Goal: Information Seeking & Learning: Learn about a topic

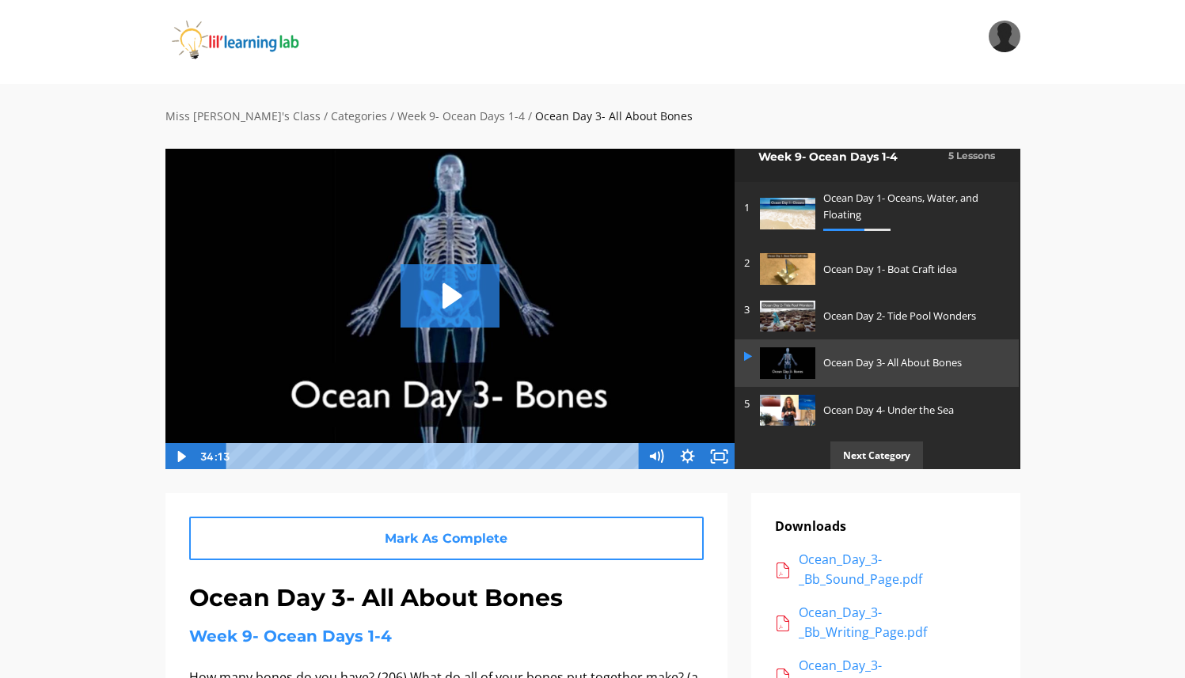
scroll to position [11, 0]
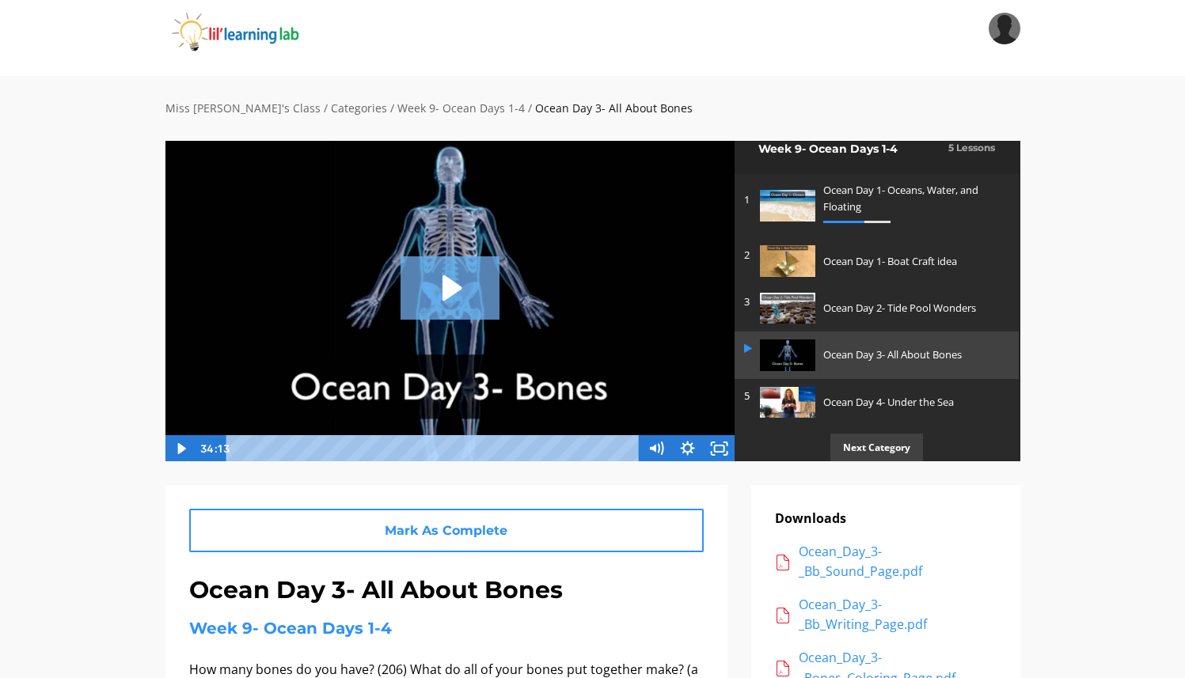
click at [451, 278] on icon "Play Video: sites/2147505858/video/zZOMnO1gQPurGTMsYIq9_Ocean_Day_3-_Bones.mp4" at bounding box center [450, 288] width 99 height 63
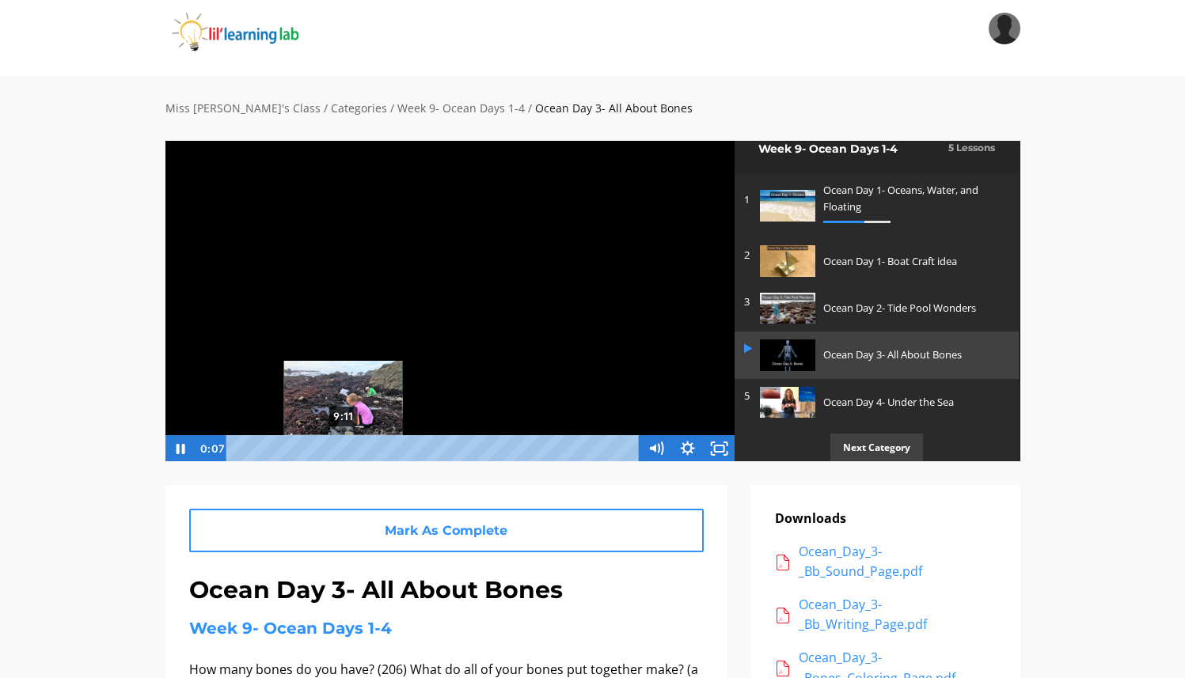
click at [344, 448] on div "9:11" at bounding box center [435, 448] width 395 height 27
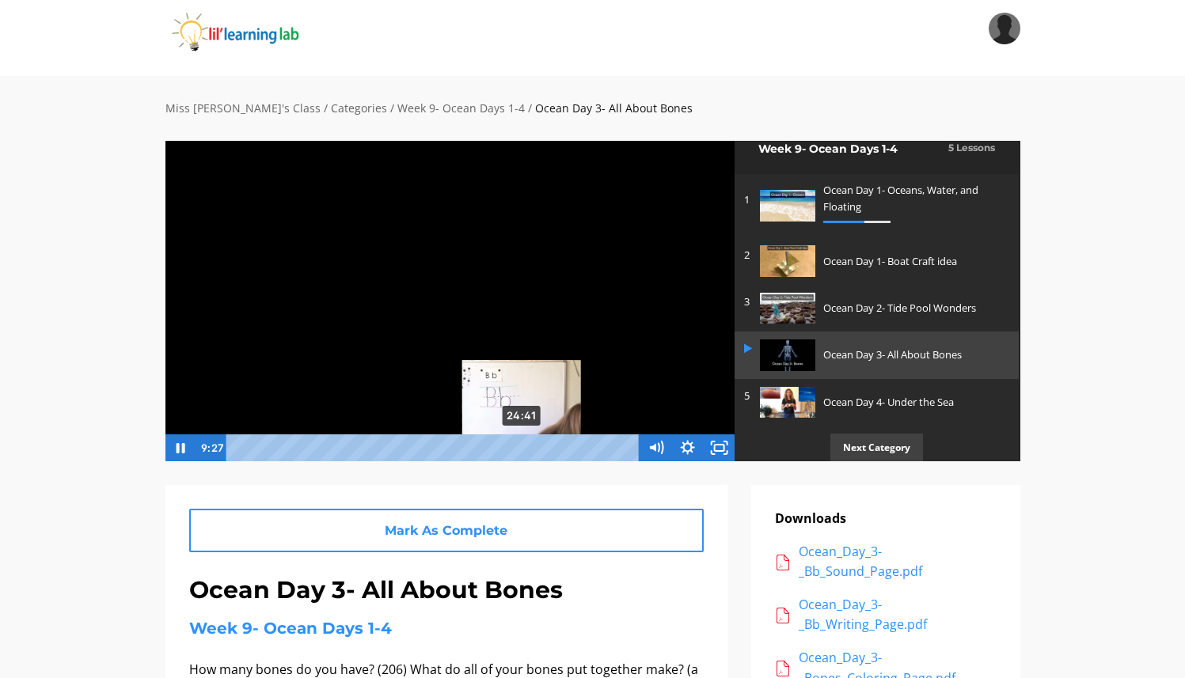
click at [523, 445] on div "24:41" at bounding box center [435, 448] width 395 height 27
click at [518, 447] on div "24:17" at bounding box center [435, 448] width 395 height 27
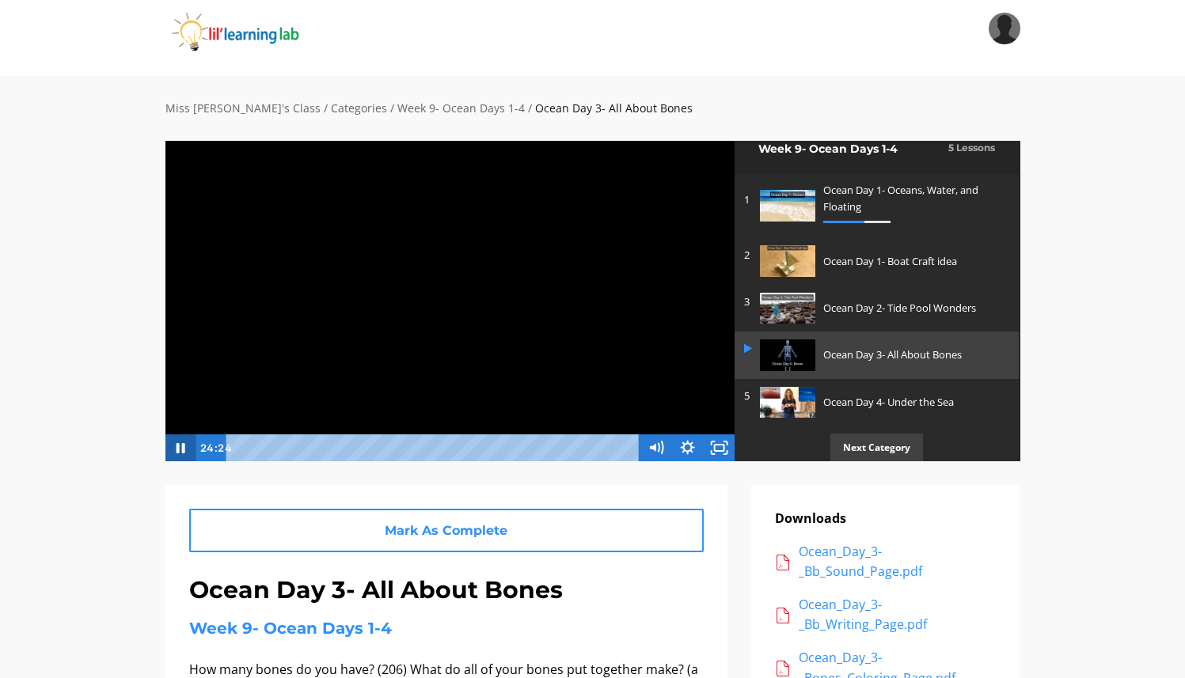
click at [180, 445] on icon "Pause" at bounding box center [180, 448] width 32 height 27
click at [725, 446] on icon "Fullscreen" at bounding box center [720, 448] width 32 height 27
click at [179, 445] on icon "Play Video" at bounding box center [181, 448] width 8 height 11
click at [179, 445] on icon "Pause" at bounding box center [180, 448] width 32 height 27
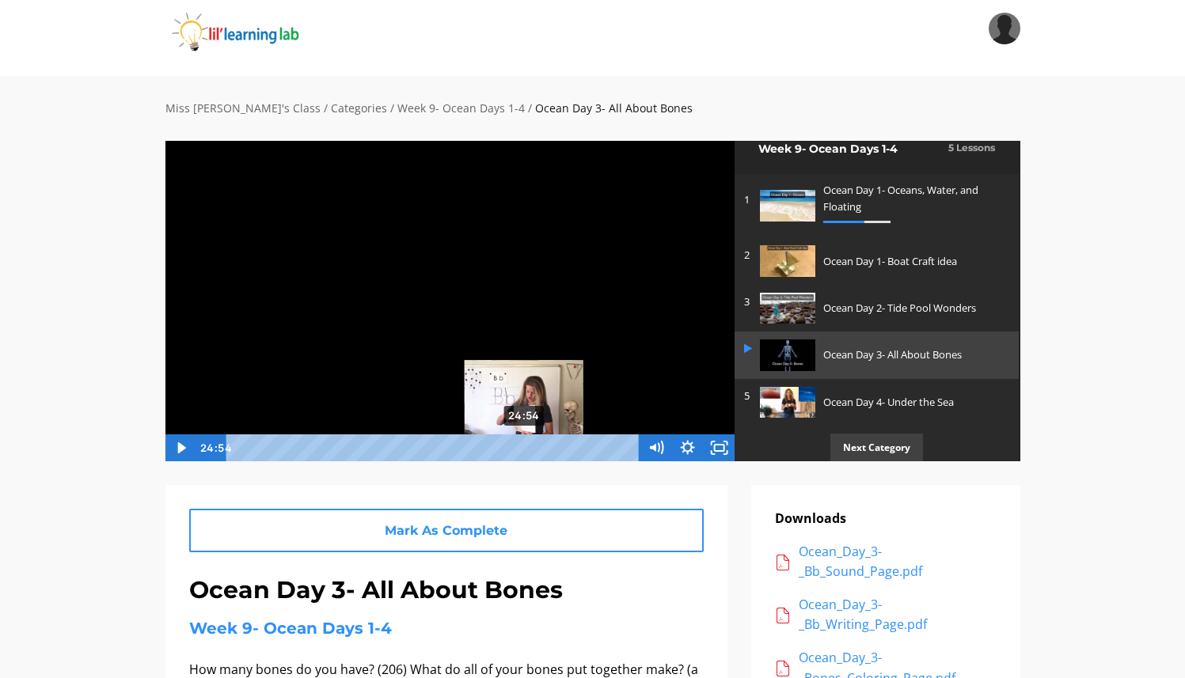
click at [525, 446] on div "Playbar" at bounding box center [523, 447] width 9 height 9
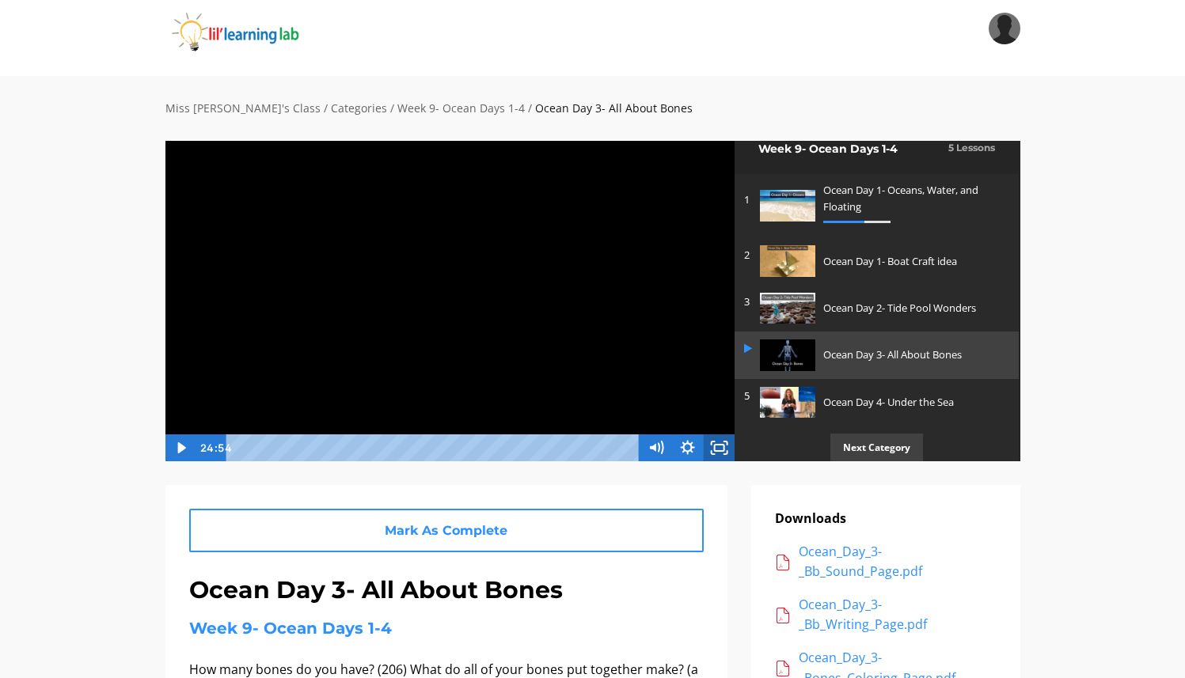
click at [720, 450] on icon "Fullscreen" at bounding box center [720, 448] width 32 height 27
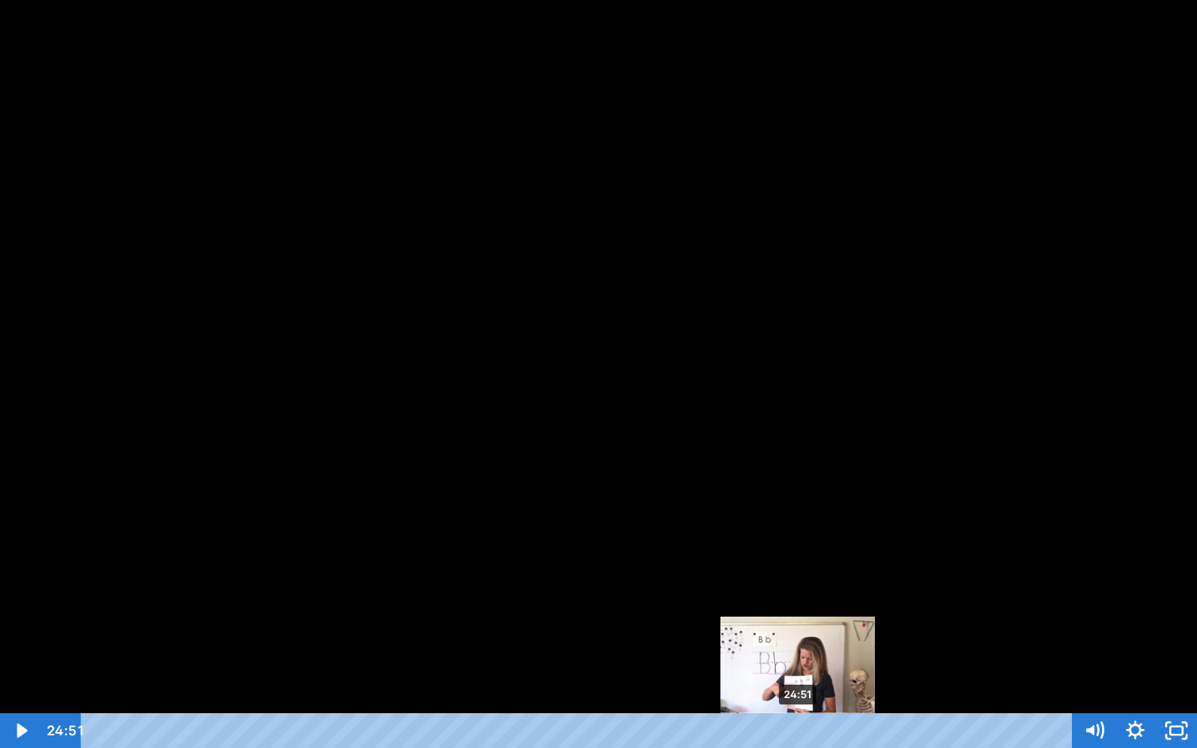
click at [799, 678] on div "Playbar" at bounding box center [798, 731] width 12 height 12
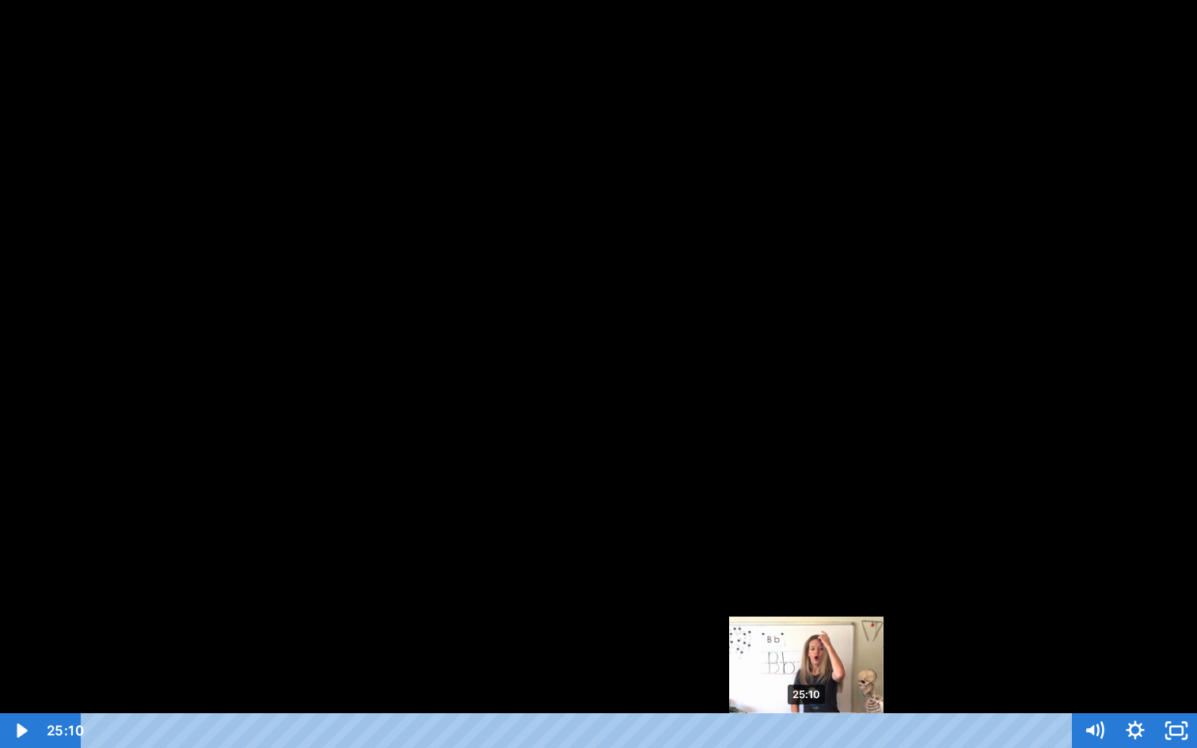
drag, startPoint x: 799, startPoint y: 728, endPoint x: 808, endPoint y: 728, distance: 8.7
click at [808, 678] on div "Playbar" at bounding box center [806, 731] width 12 height 12
click at [805, 678] on div "Playbar" at bounding box center [804, 731] width 12 height 12
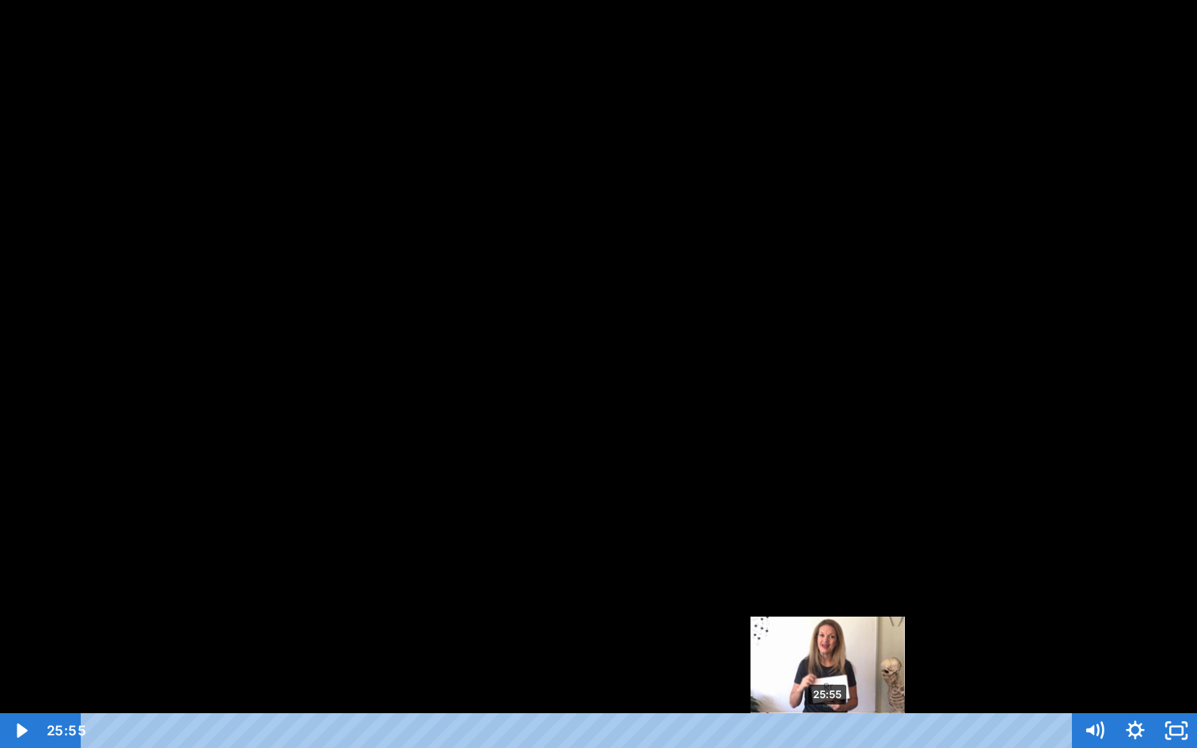
drag, startPoint x: 807, startPoint y: 729, endPoint x: 829, endPoint y: 731, distance: 22.2
click at [829, 678] on div "Playbar" at bounding box center [828, 731] width 12 height 12
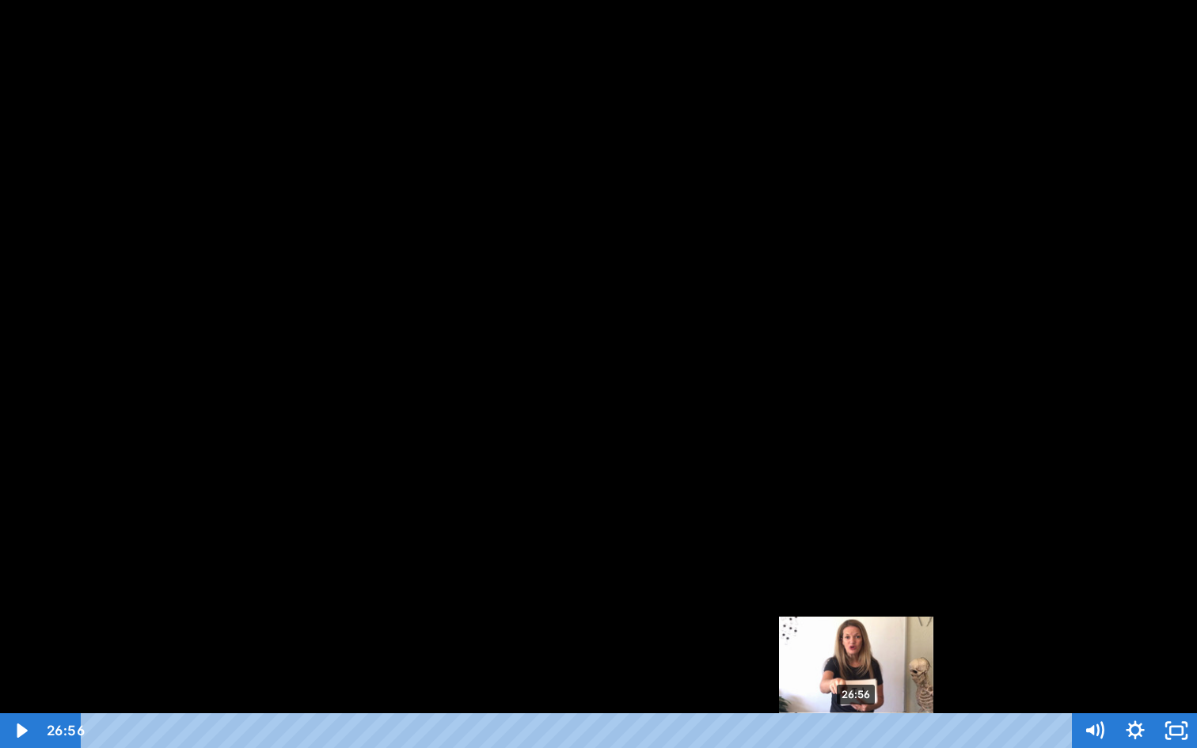
drag, startPoint x: 829, startPoint y: 731, endPoint x: 857, endPoint y: 731, distance: 28.5
click at [857, 678] on div "Playbar" at bounding box center [856, 731] width 12 height 12
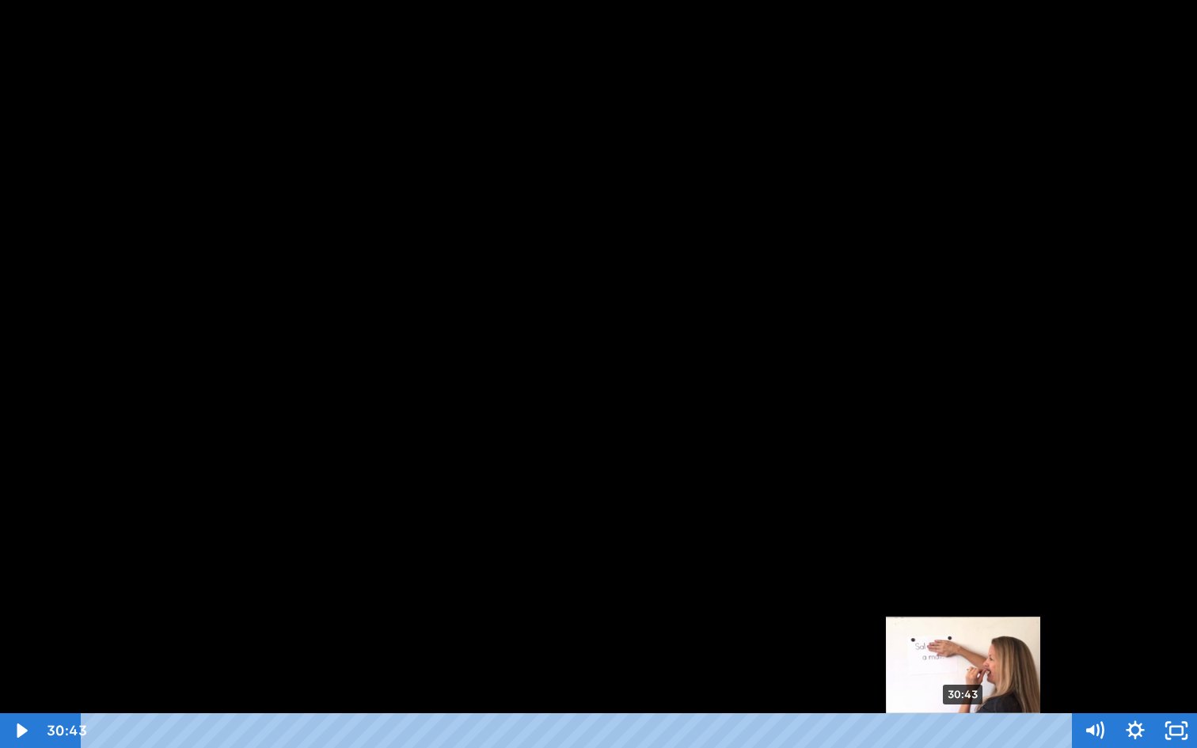
drag, startPoint x: 956, startPoint y: 729, endPoint x: 964, endPoint y: 729, distance: 8.7
click at [964, 678] on div "Playbar" at bounding box center [963, 731] width 12 height 12
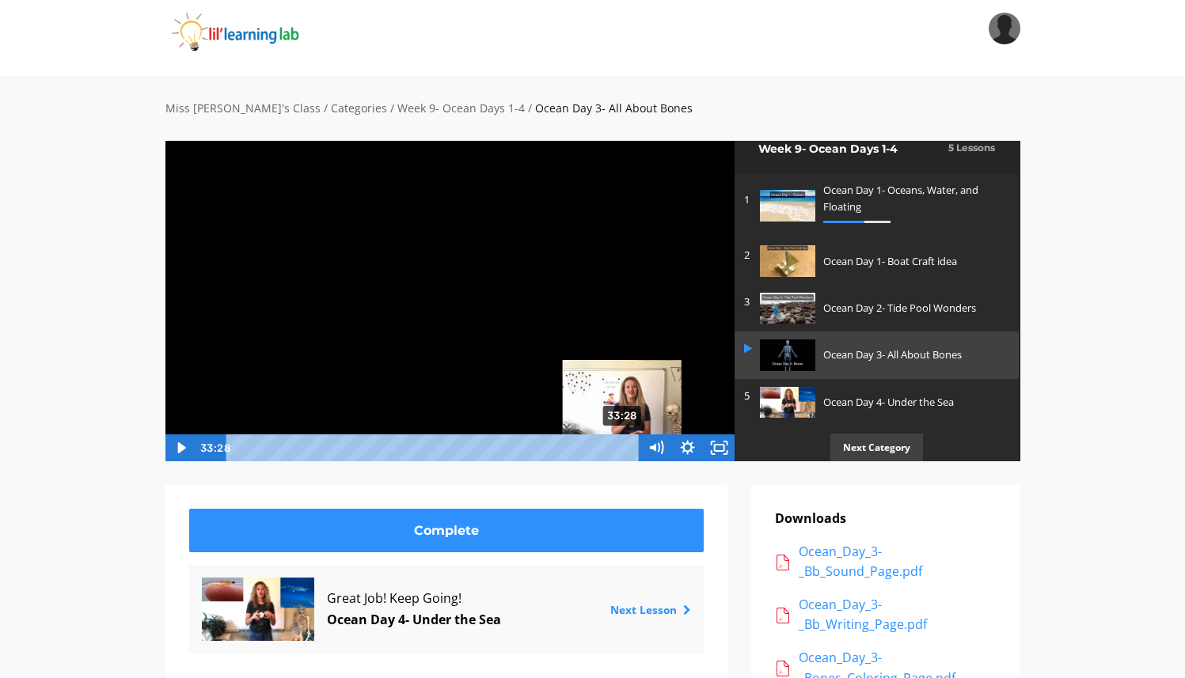
drag, startPoint x: 592, startPoint y: 445, endPoint x: 624, endPoint y: 447, distance: 31.8
click at [624, 447] on div "Playbar" at bounding box center [622, 447] width 9 height 9
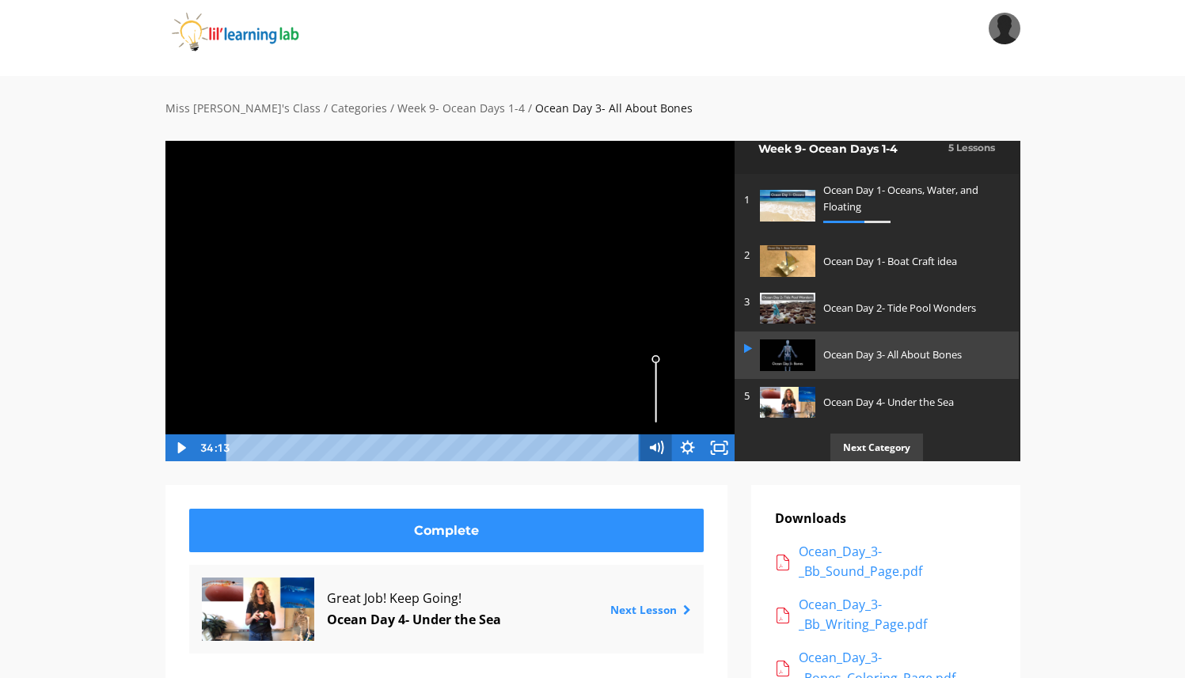
drag, startPoint x: 625, startPoint y: 447, endPoint x: 641, endPoint y: 447, distance: 15.8
click at [641, 447] on div "34:13 34:13" at bounding box center [450, 448] width 571 height 27
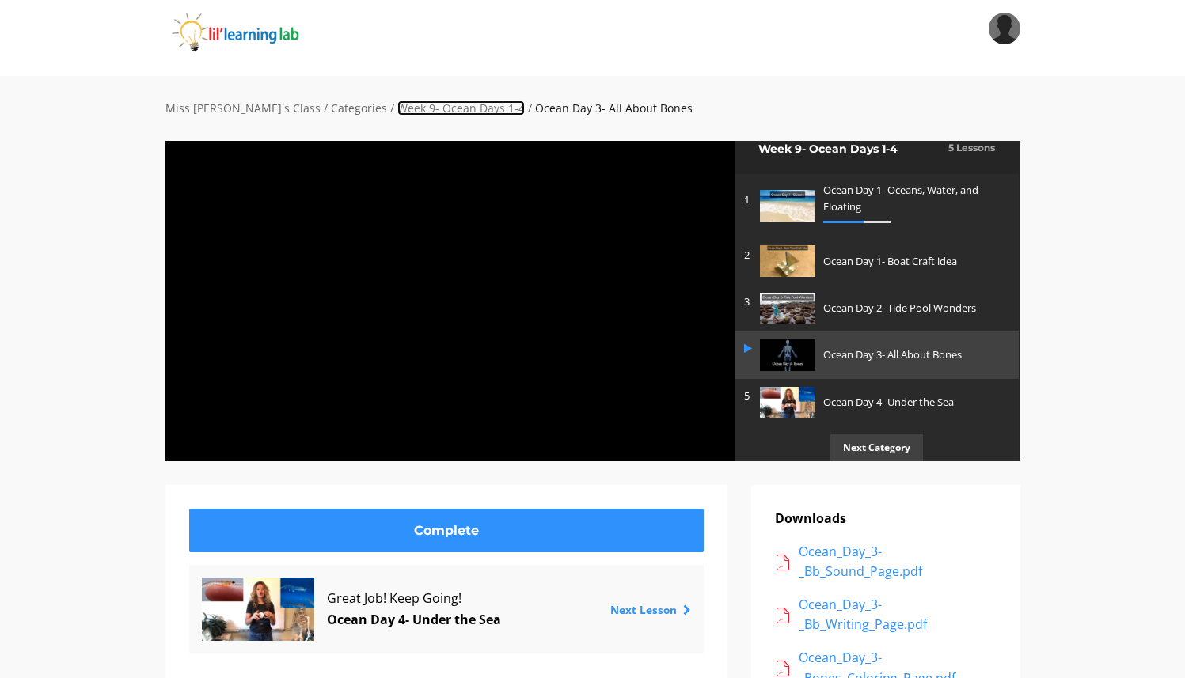
click at [404, 108] on link "Week 9- Ocean Days 1-4" at bounding box center [460, 108] width 127 height 15
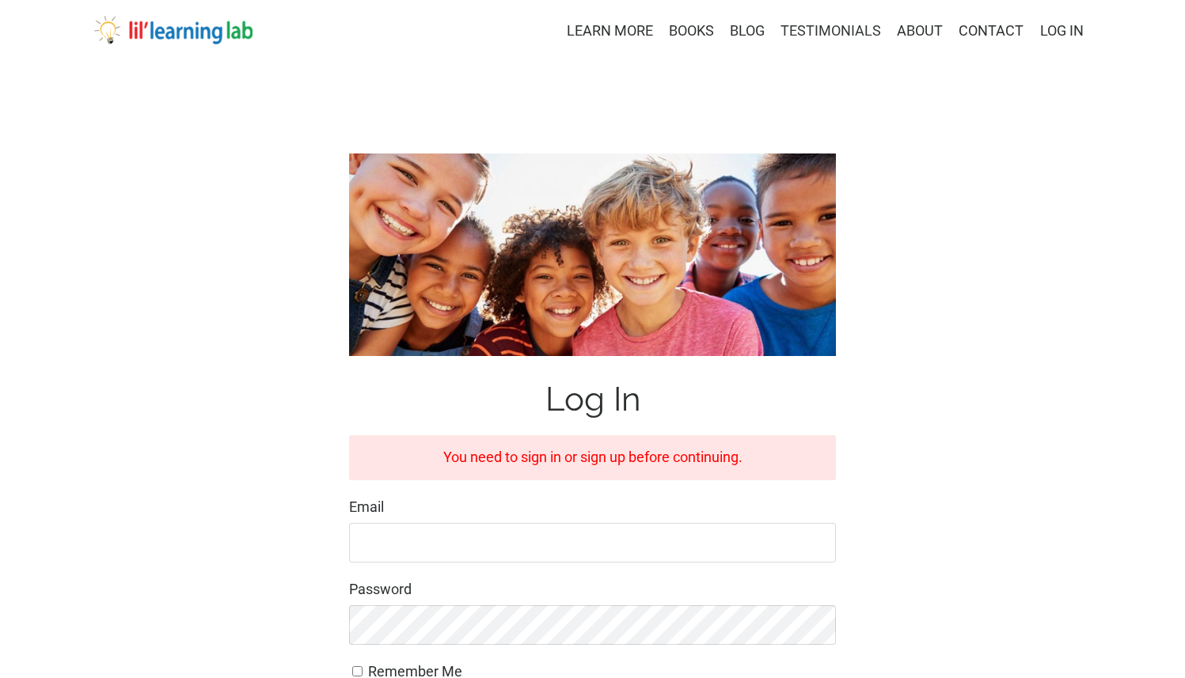
type input "[EMAIL_ADDRESS][DOMAIN_NAME]"
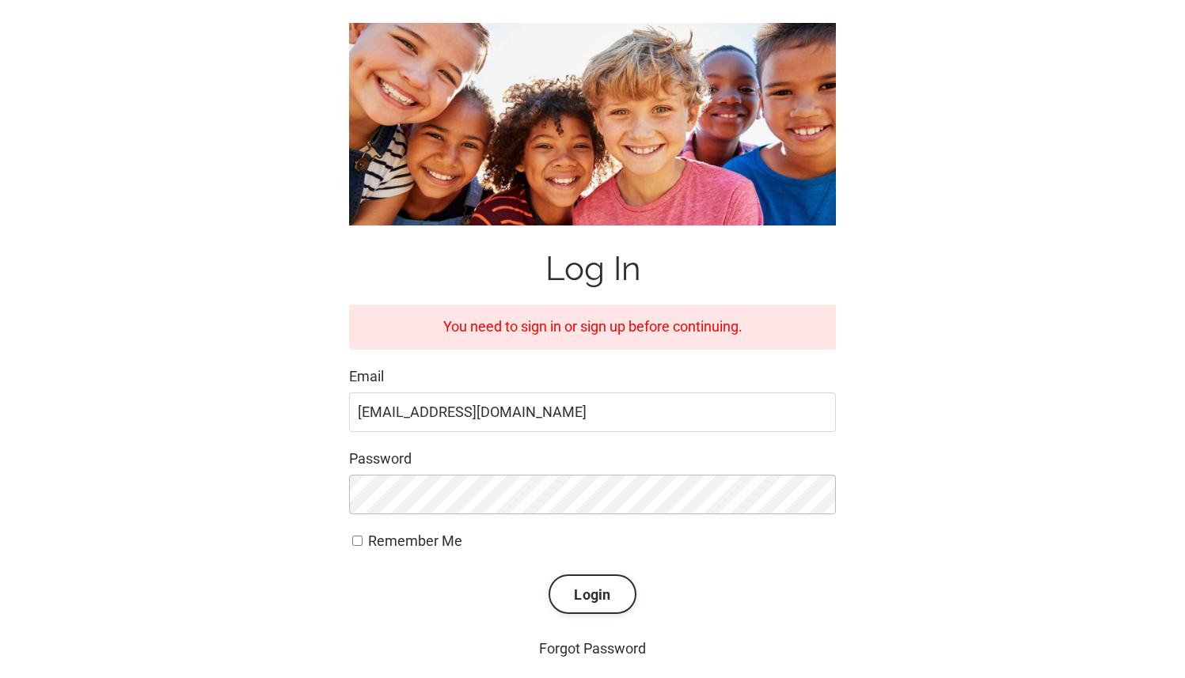
scroll to position [142, 0]
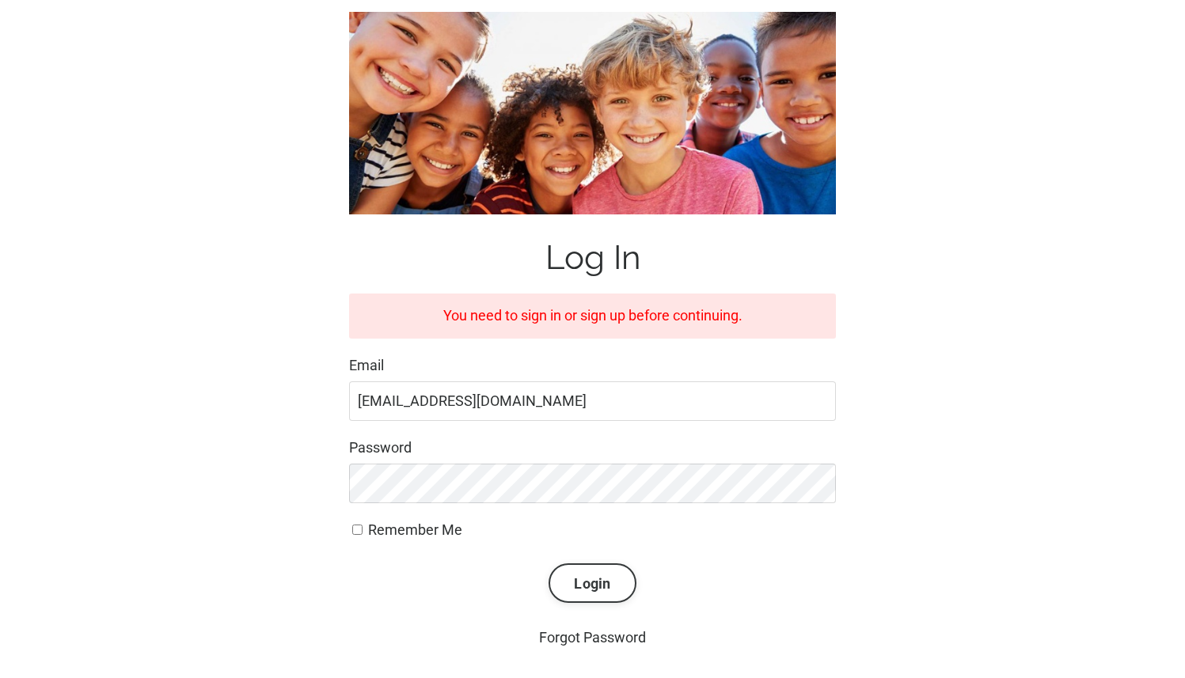
click at [592, 586] on button "Login" at bounding box center [592, 584] width 87 height 40
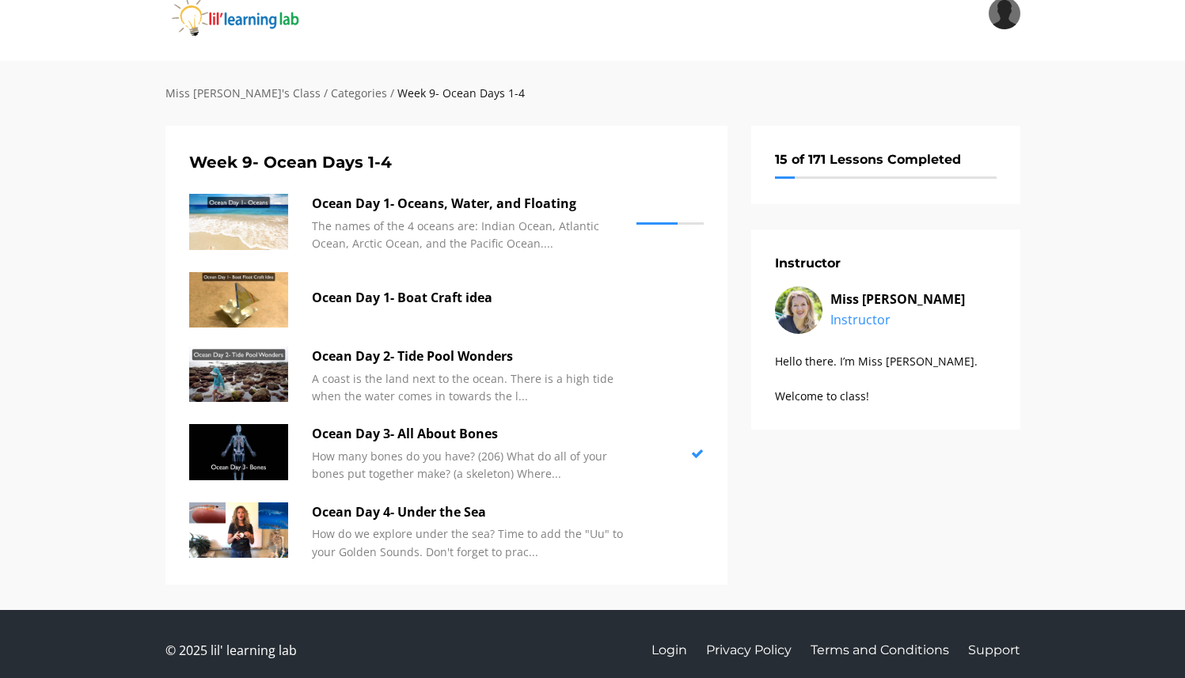
scroll to position [39, 0]
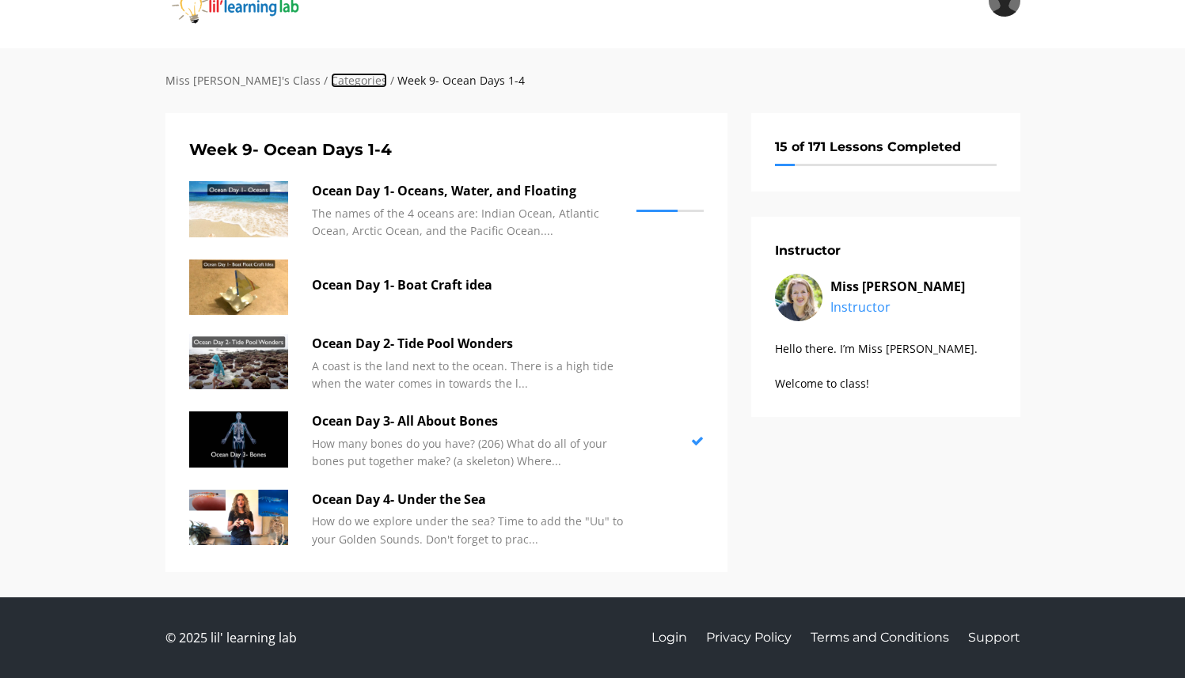
click at [331, 83] on link "Categories" at bounding box center [359, 80] width 56 height 15
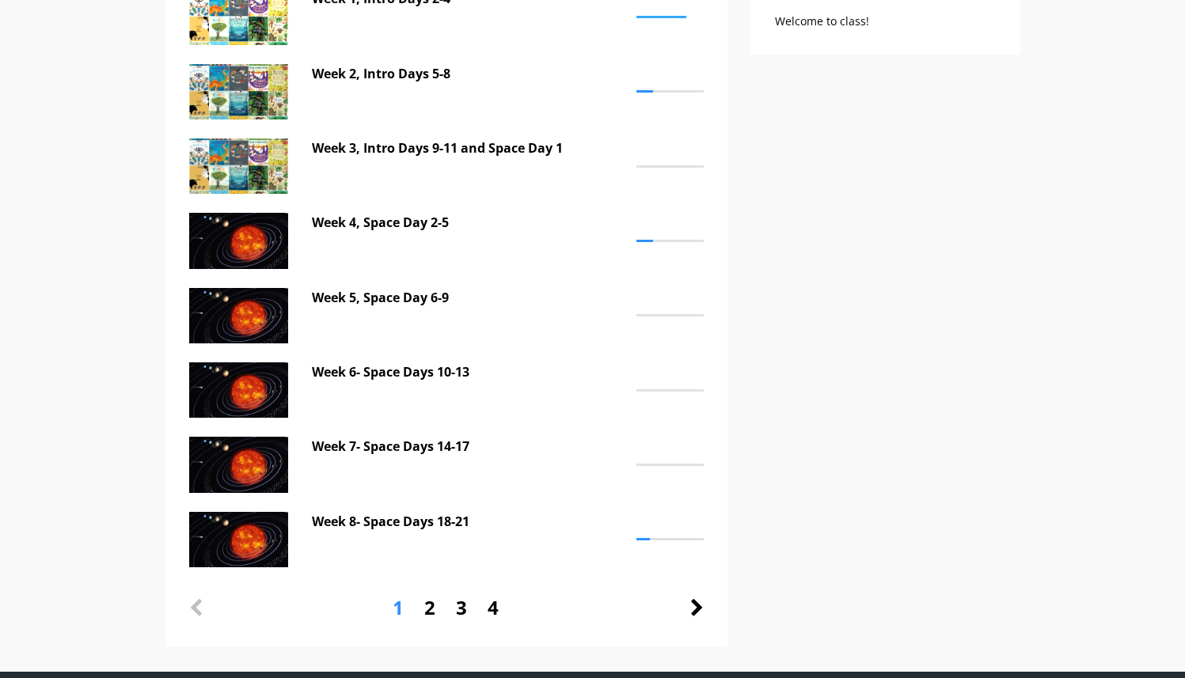
scroll to position [476, 0]
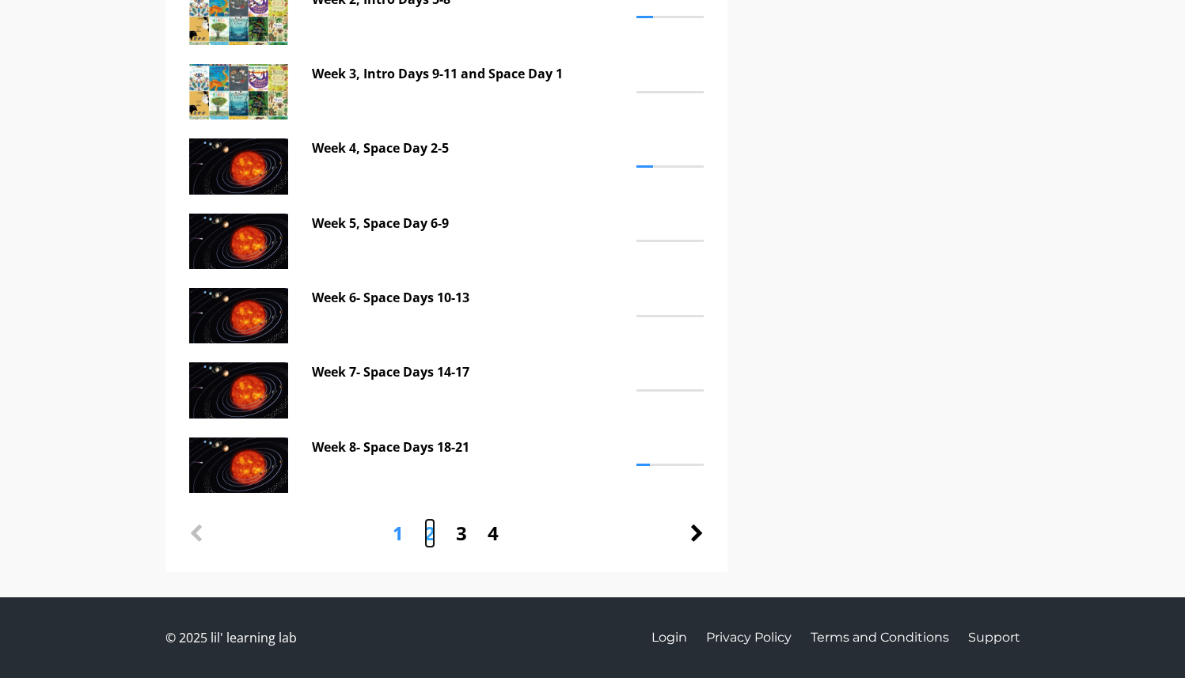
click at [431, 534] on link "2" at bounding box center [429, 534] width 11 height 30
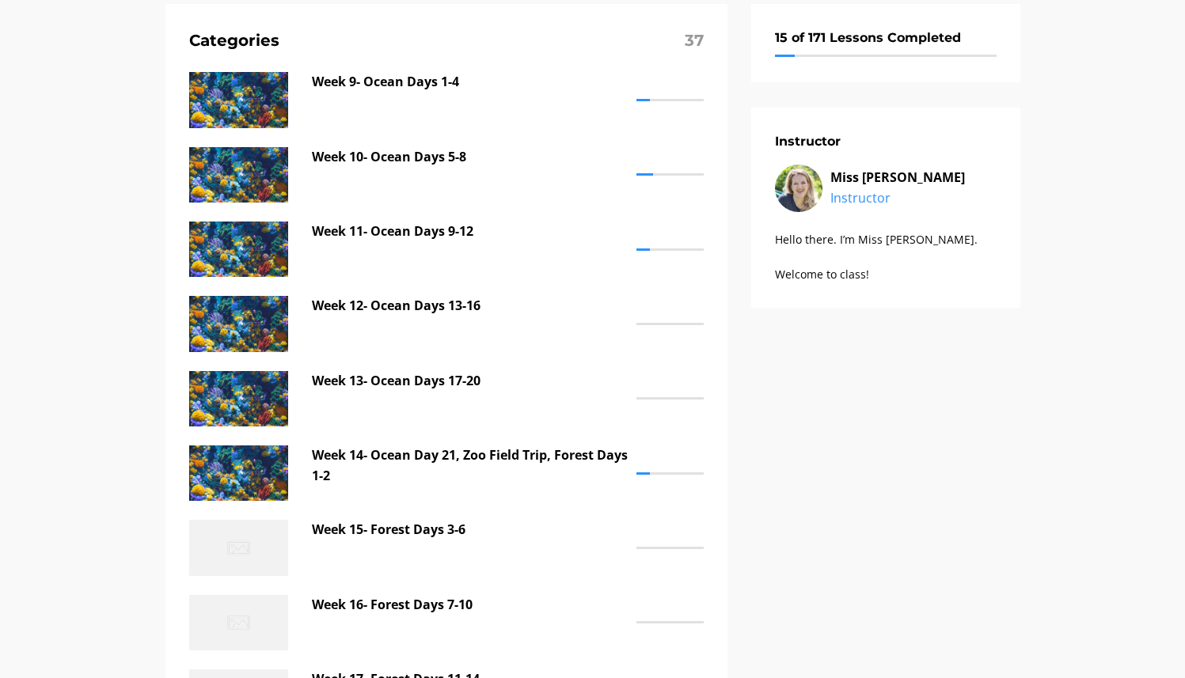
scroll to position [142, 0]
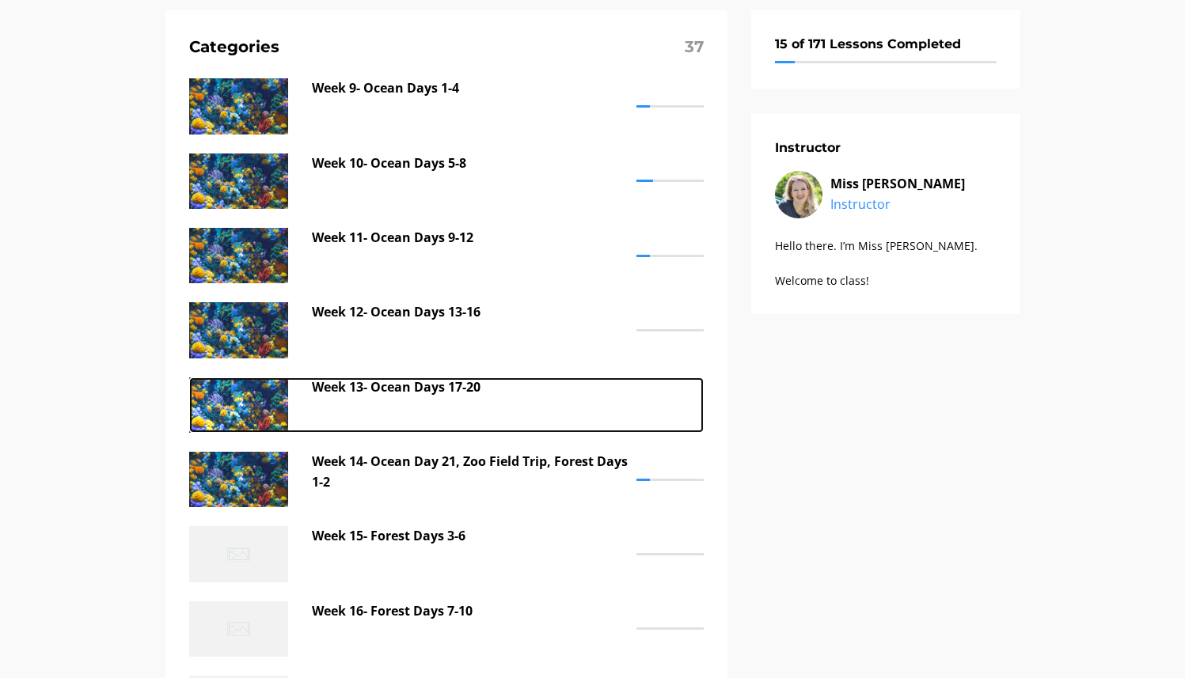
click at [411, 387] on p "Week 13- Ocean Days 17-20" at bounding box center [470, 388] width 317 height 21
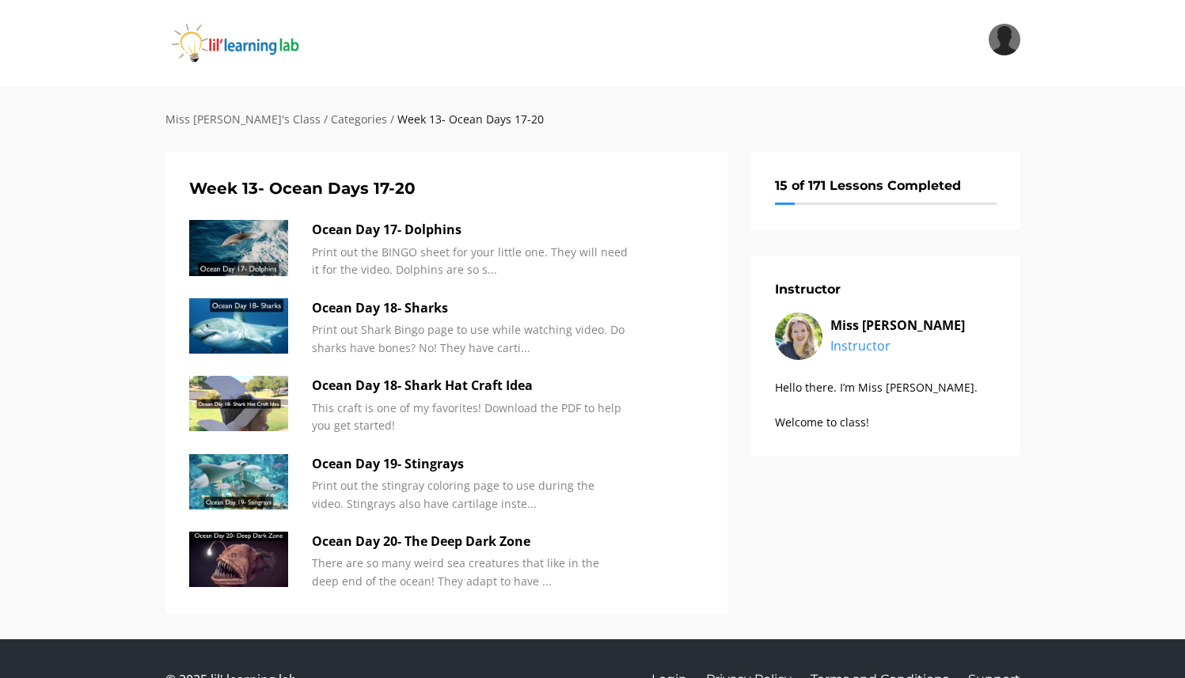
scroll to position [42, 0]
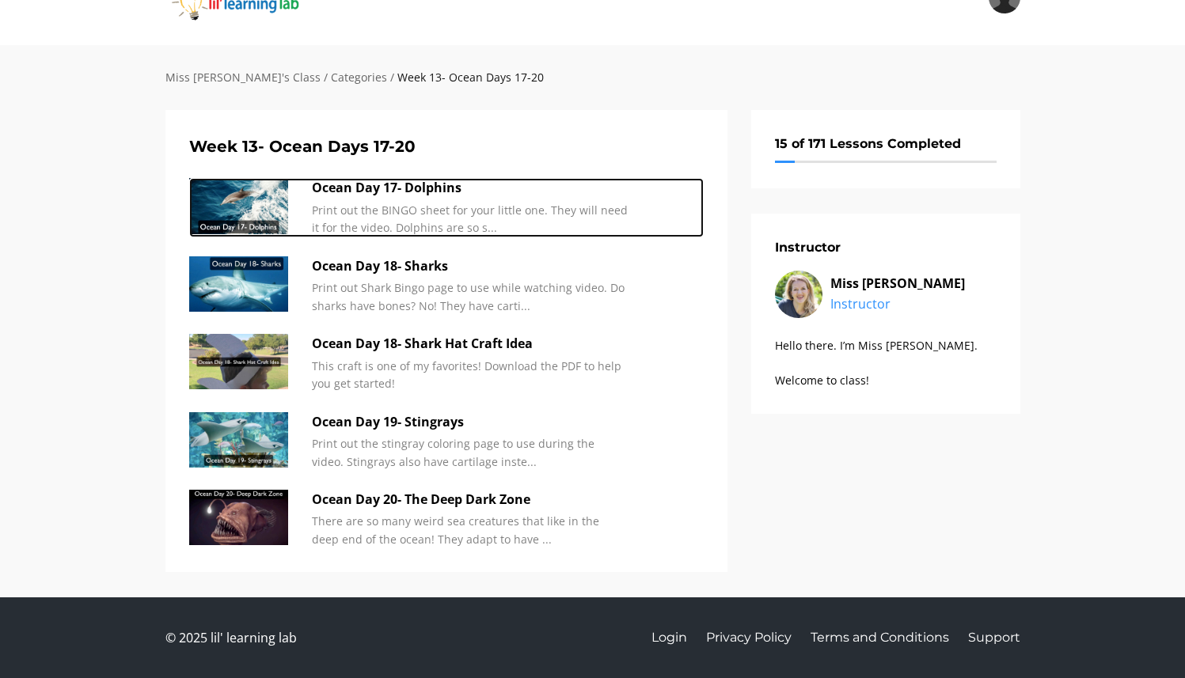
click at [410, 188] on p "Ocean Day 17- Dolphins" at bounding box center [470, 188] width 317 height 21
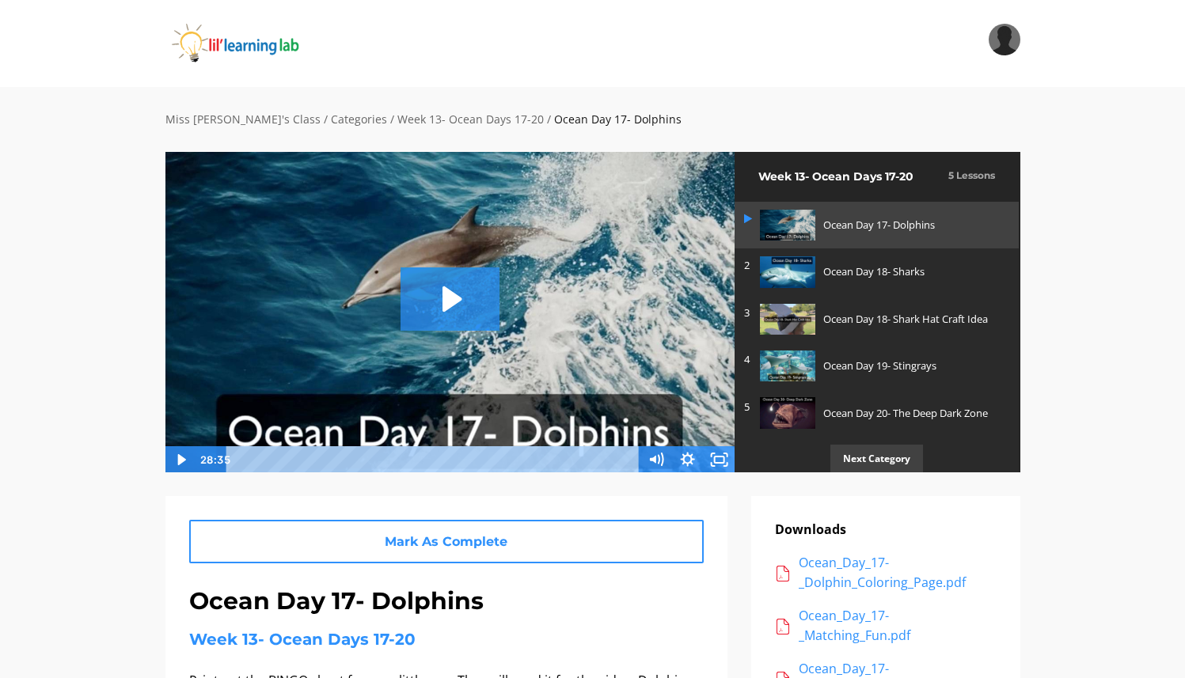
click at [360, 457] on div "Playbar" at bounding box center [435, 460] width 395 height 27
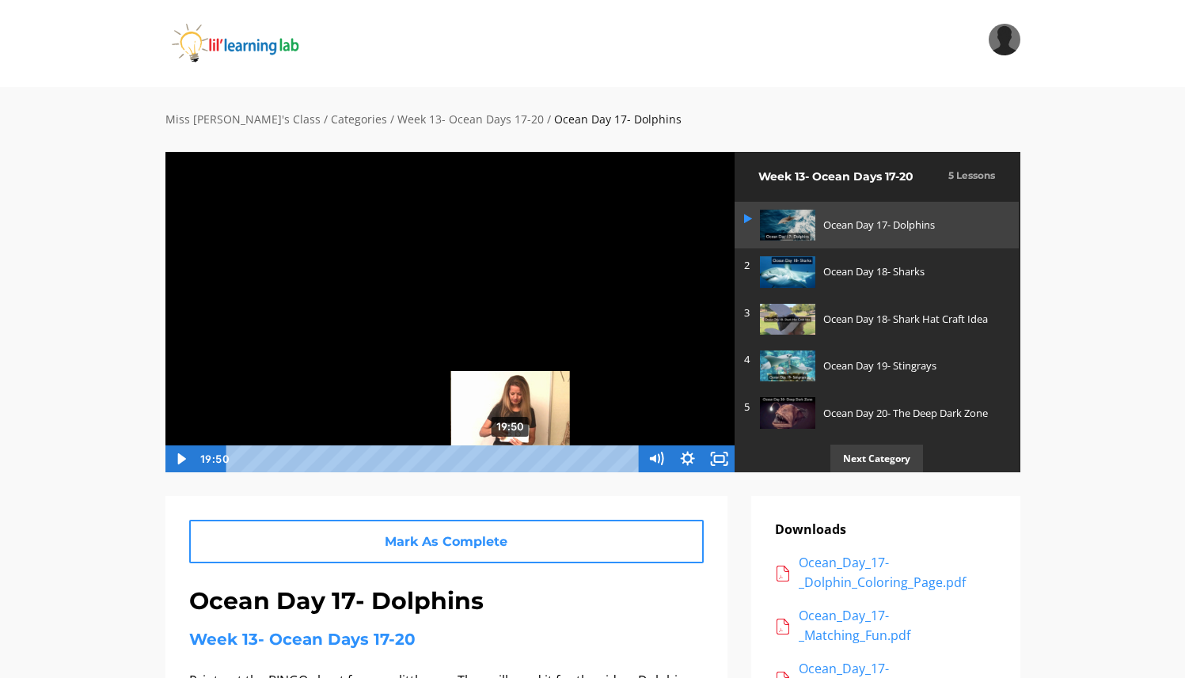
drag, startPoint x: 382, startPoint y: 444, endPoint x: 511, endPoint y: 462, distance: 131.0
click at [511, 462] on div "Playbar" at bounding box center [510, 458] width 9 height 9
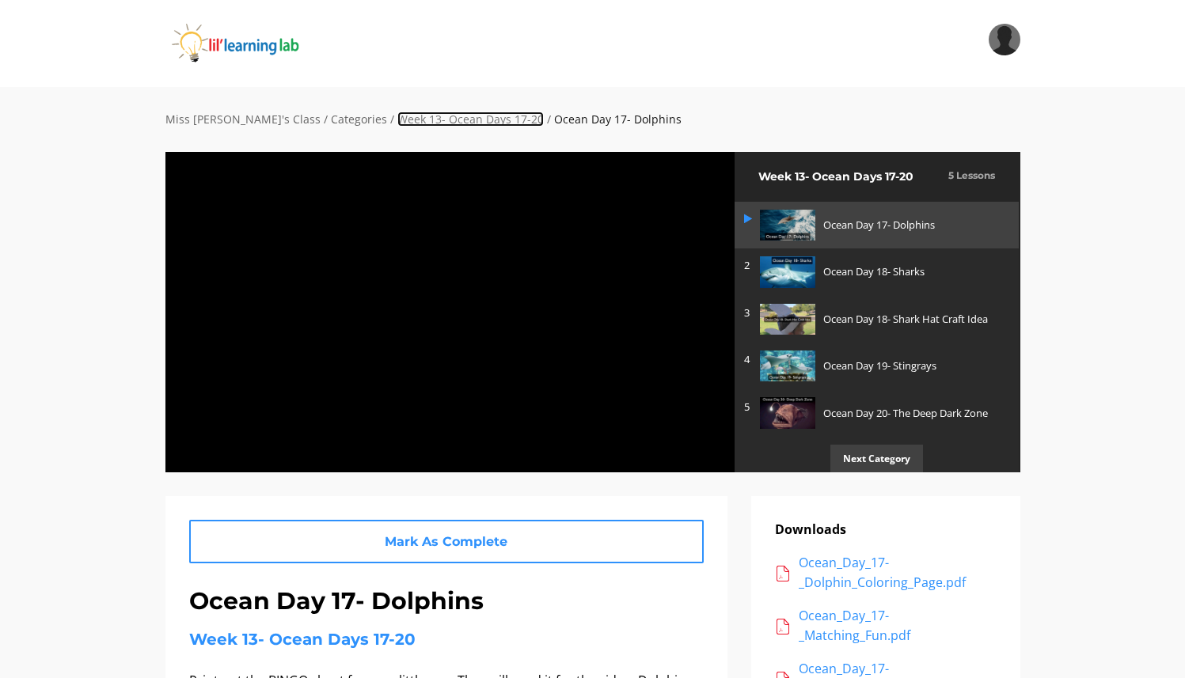
click at [397, 121] on link "Week 13- Ocean Days 17-20" at bounding box center [470, 119] width 146 height 15
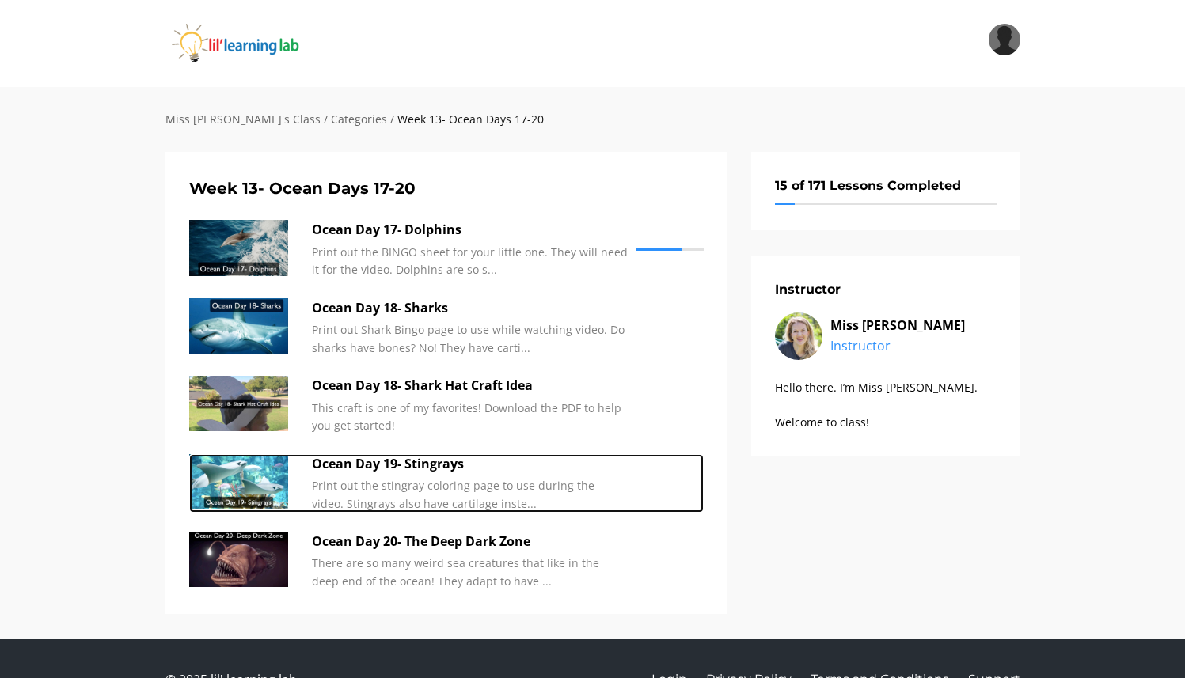
click at [350, 466] on p "Ocean Day 19- Stingrays" at bounding box center [470, 464] width 317 height 21
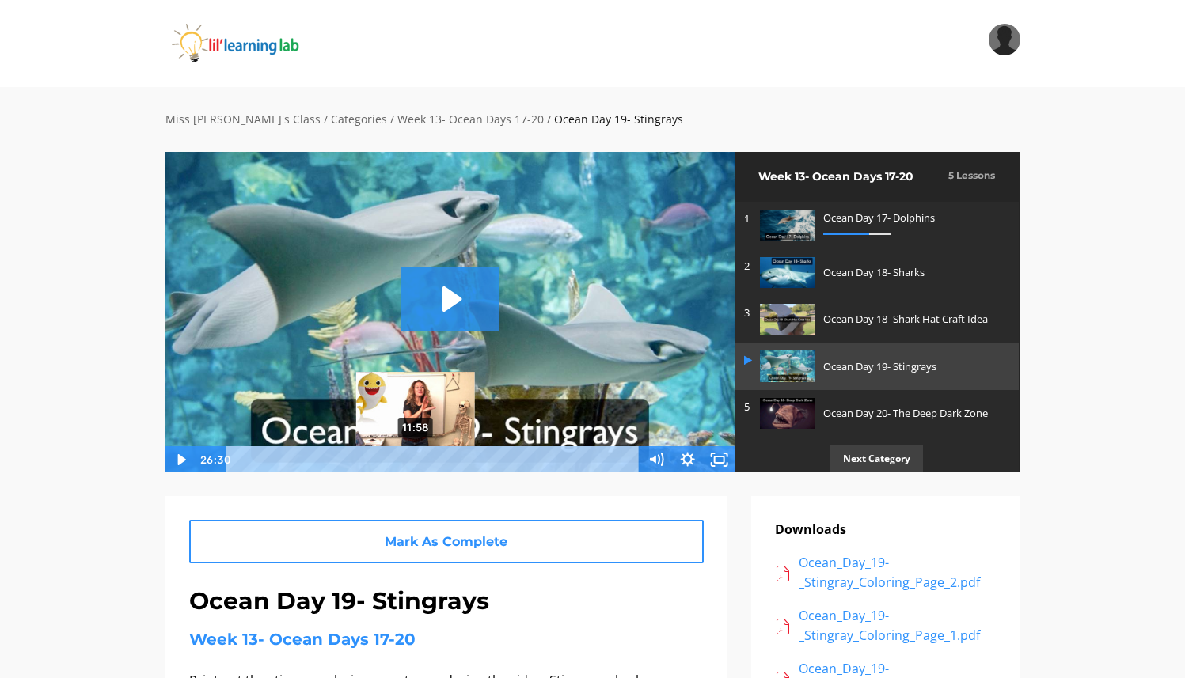
click at [397, 454] on div "11:58" at bounding box center [435, 460] width 395 height 27
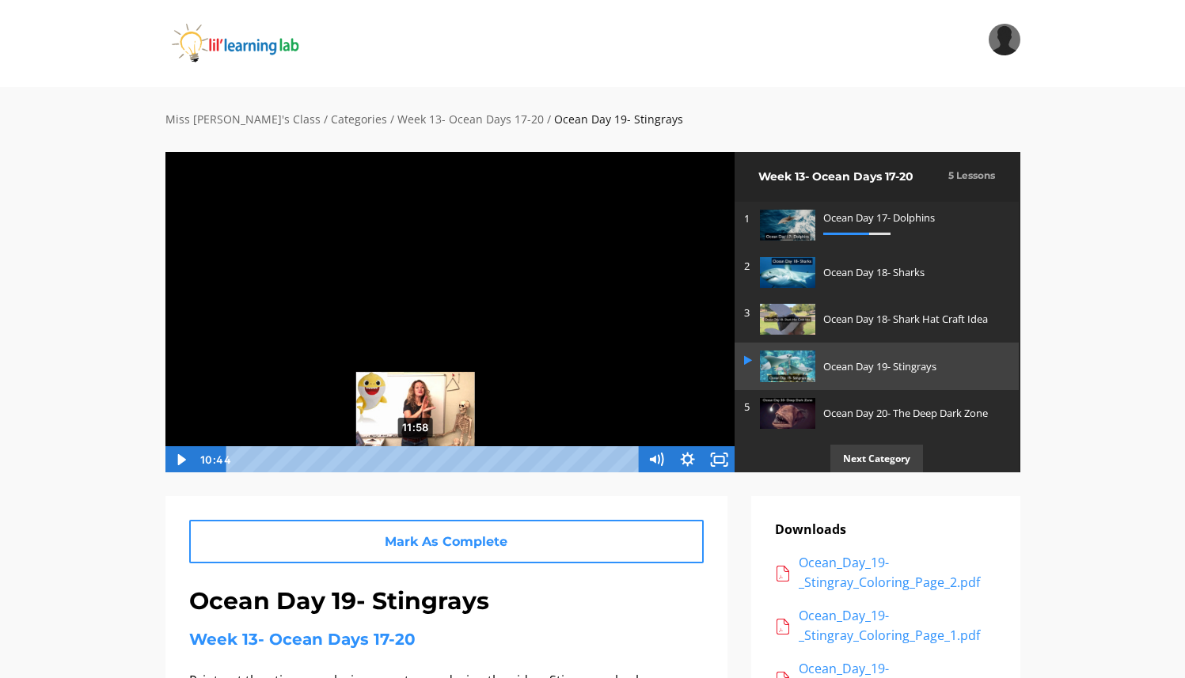
scroll to position [1, 0]
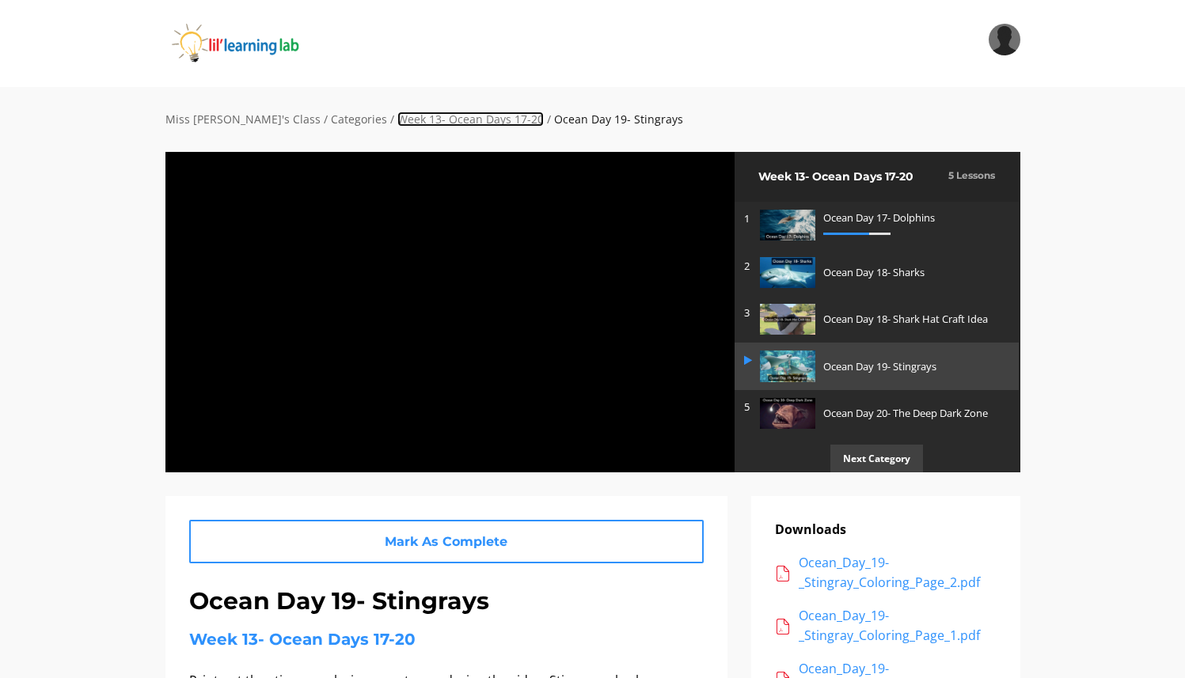
click at [397, 117] on link "Week 13- Ocean Days 17-20" at bounding box center [470, 119] width 146 height 15
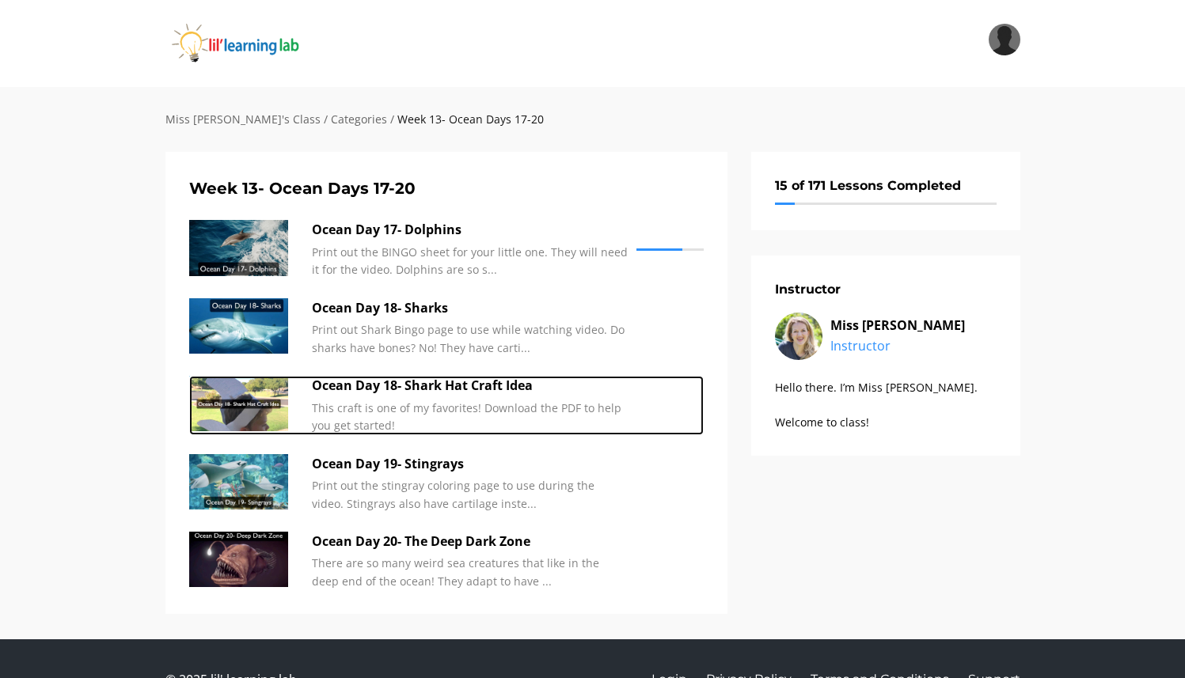
click at [408, 416] on p "This craft is one of my favorites! Download the PDF to help you get started!" at bounding box center [470, 418] width 317 height 36
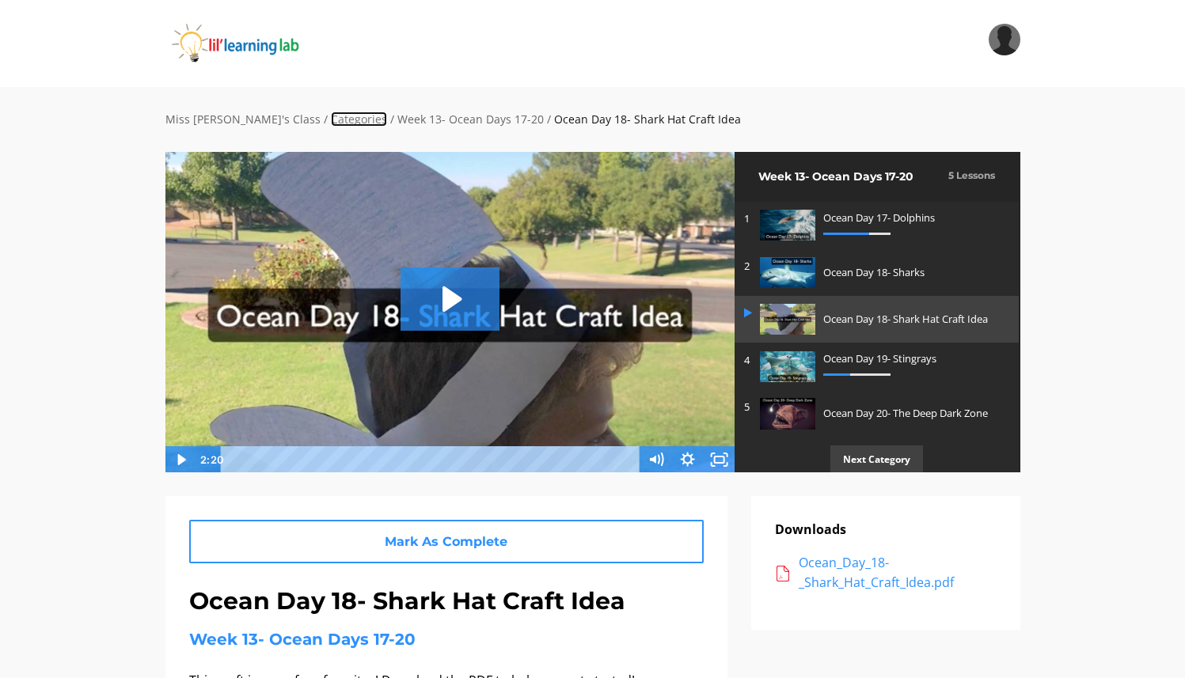
click at [331, 120] on link "Categories" at bounding box center [359, 119] width 56 height 15
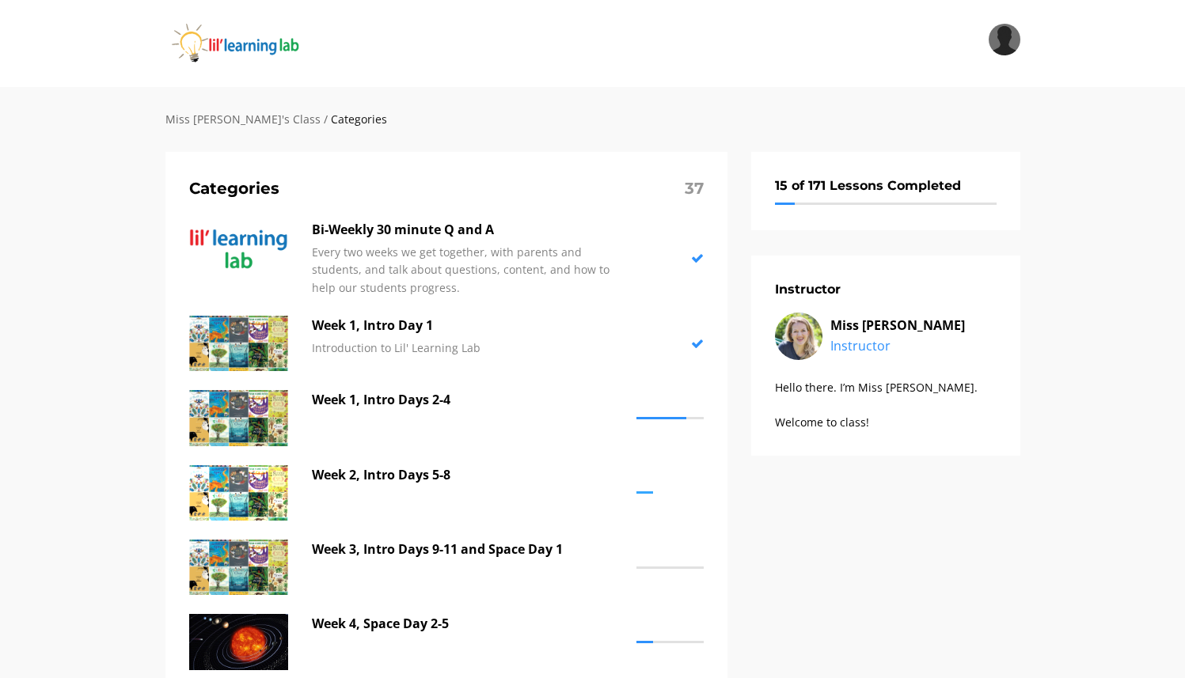
scroll to position [476, 0]
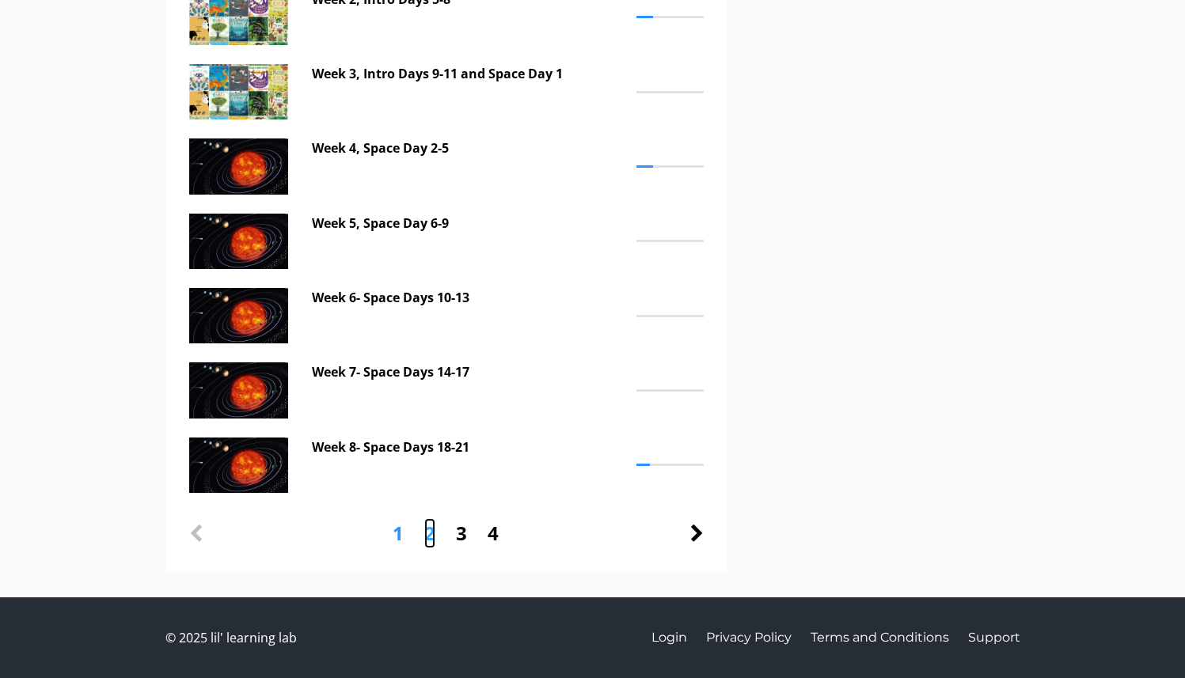
click at [429, 540] on link "2" at bounding box center [429, 534] width 11 height 30
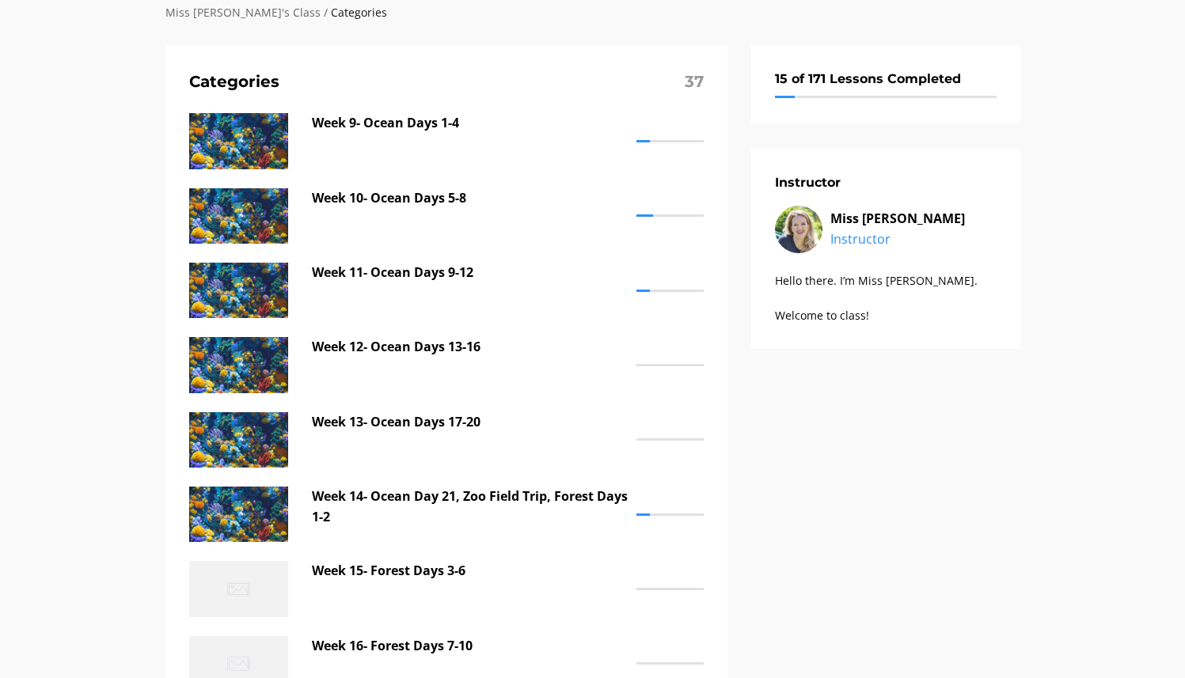
scroll to position [125, 0]
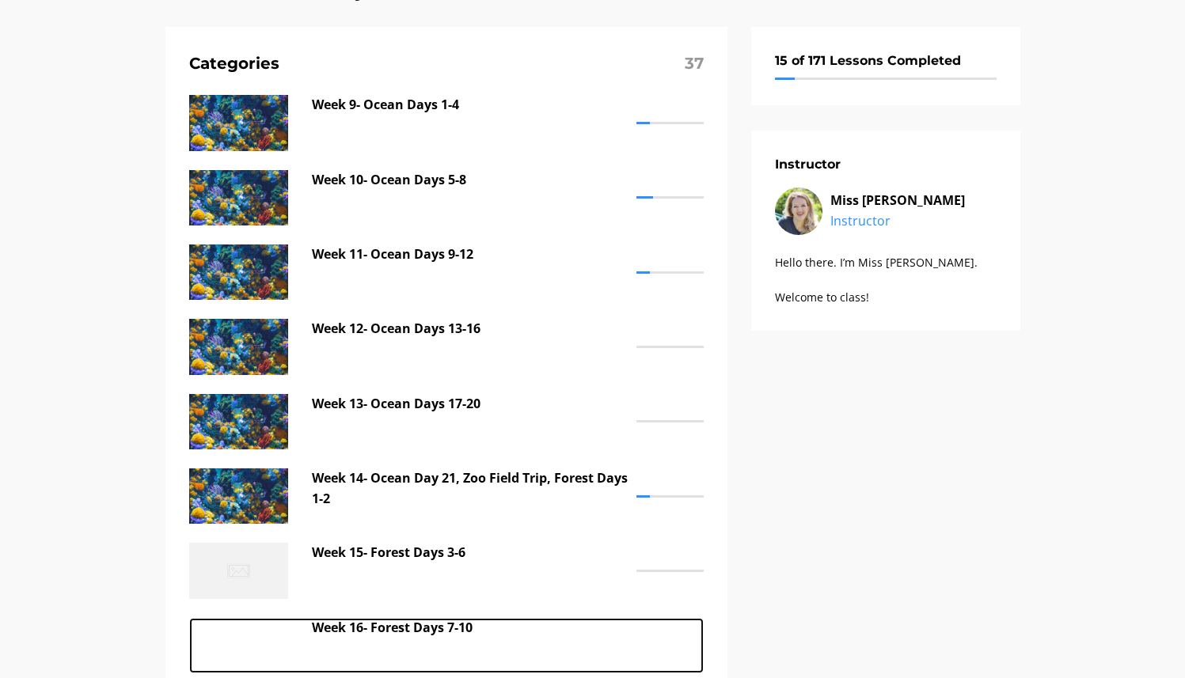
click at [390, 625] on p "Week 16- Forest Days 7-10" at bounding box center [470, 628] width 317 height 21
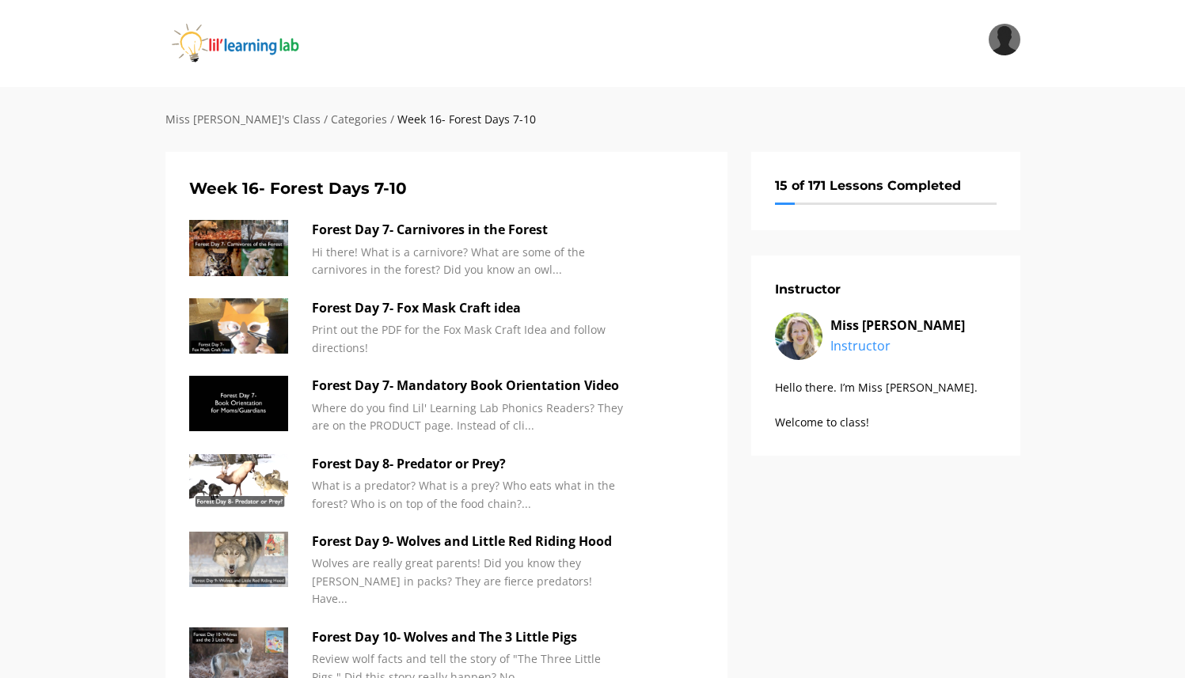
click at [426, 466] on p "Forest Day 8- Predator or Prey?" at bounding box center [470, 464] width 317 height 21
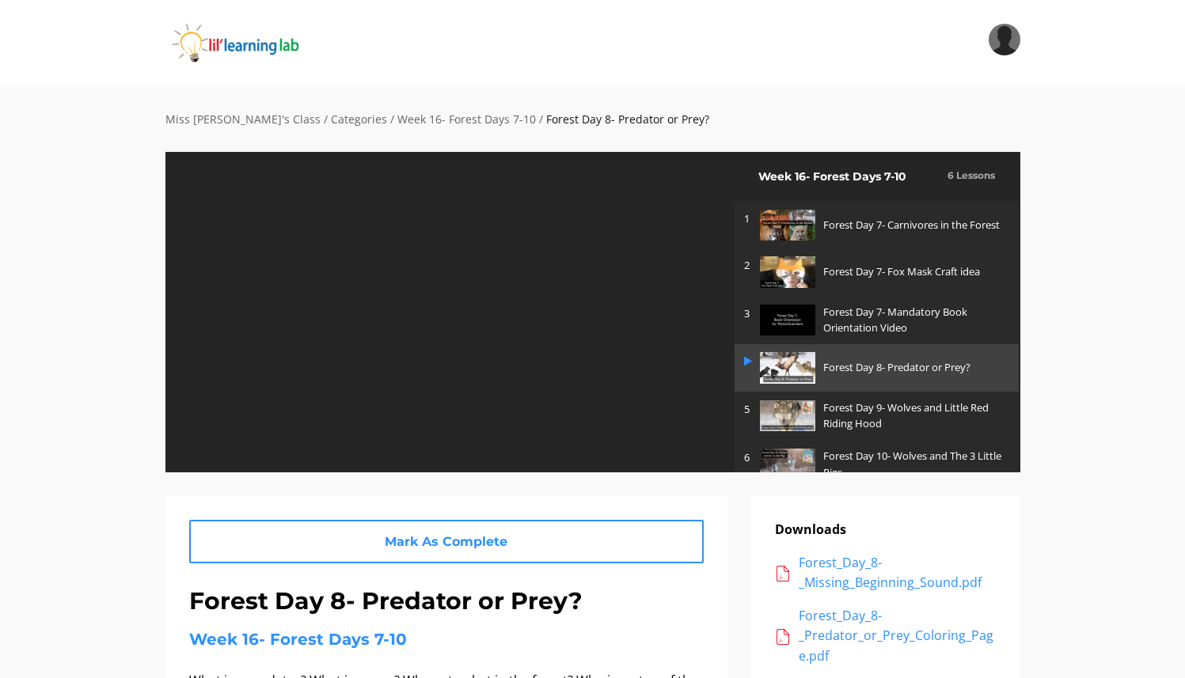
scroll to position [3, 0]
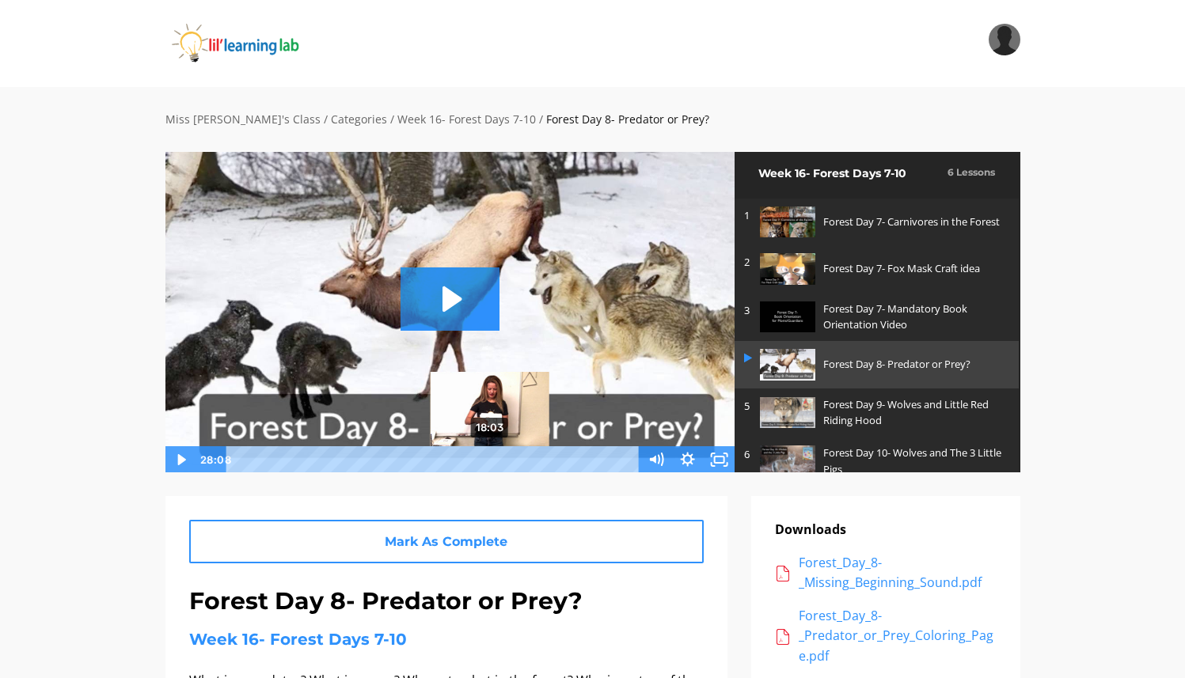
click at [491, 458] on div "18:03" at bounding box center [435, 460] width 395 height 27
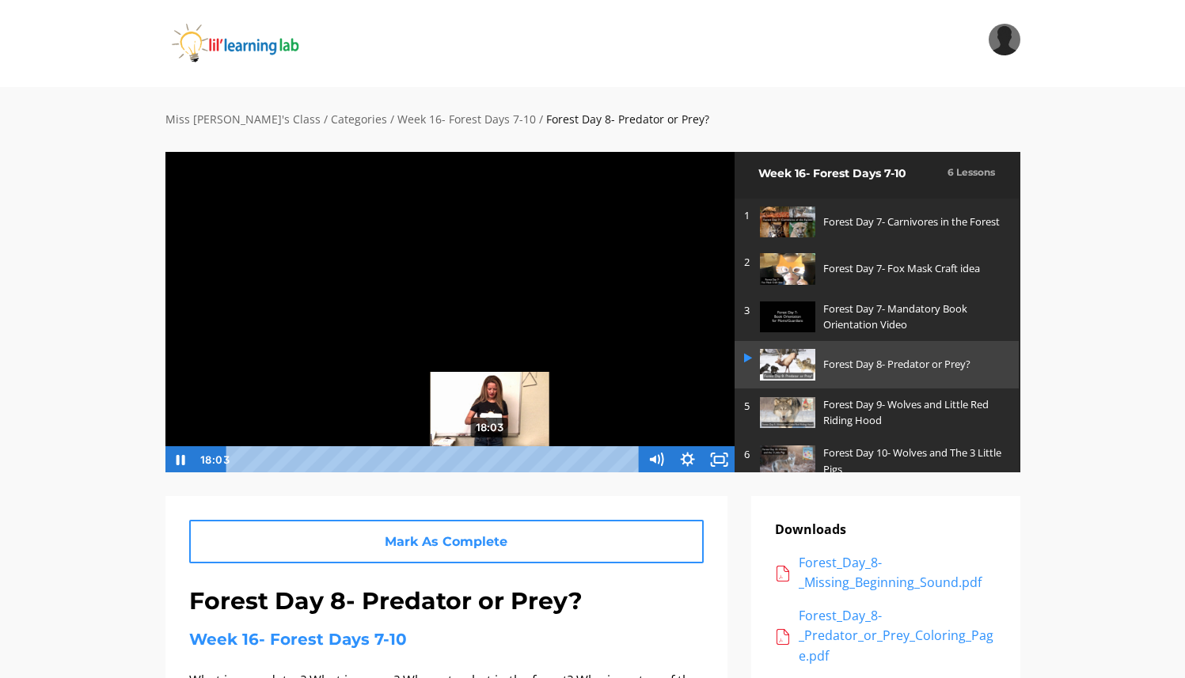
scroll to position [1, 0]
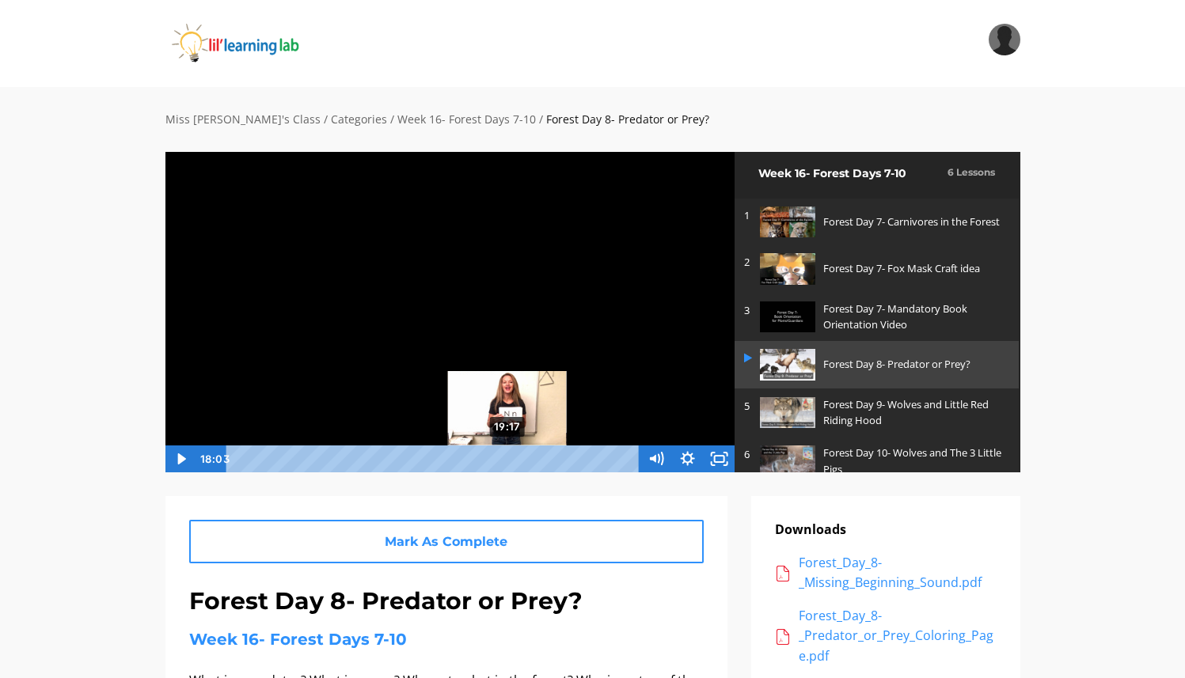
click at [508, 458] on div "19:17" at bounding box center [435, 459] width 395 height 27
click at [510, 459] on div "Playbar" at bounding box center [508, 458] width 9 height 9
click at [507, 458] on div "Playbar" at bounding box center [506, 458] width 9 height 9
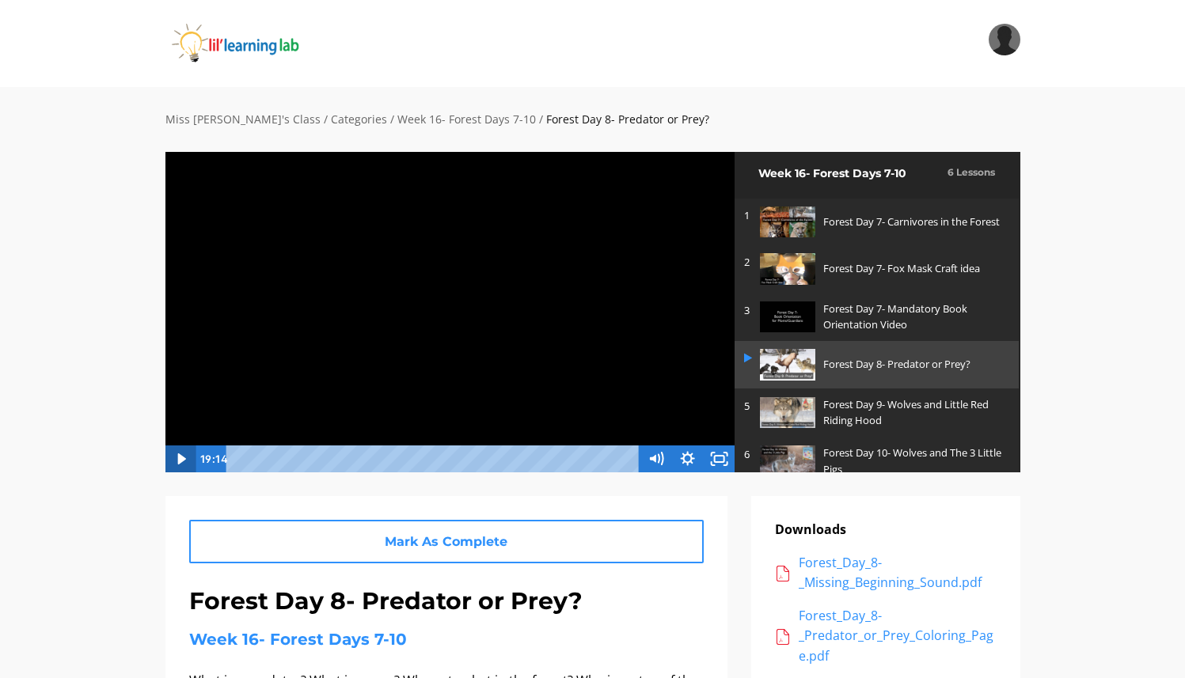
click at [176, 459] on icon "Play Video" at bounding box center [181, 459] width 32 height 27
click at [177, 459] on icon "Pause" at bounding box center [181, 459] width 9 height 10
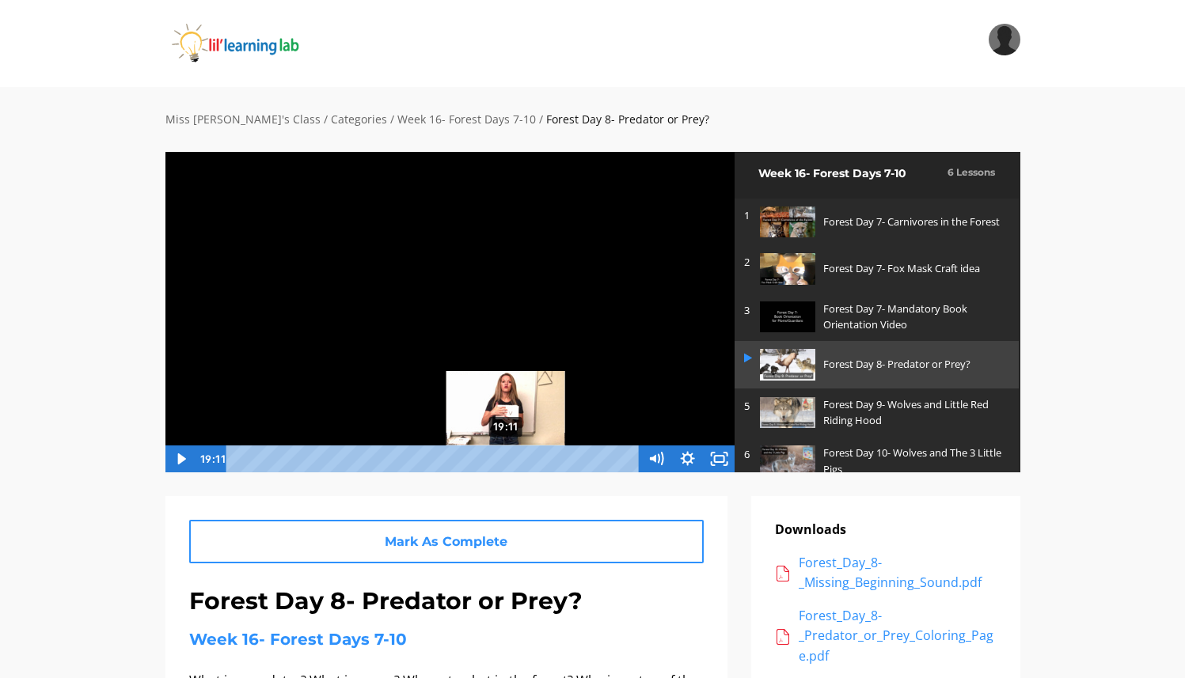
click at [507, 457] on div "Playbar" at bounding box center [505, 458] width 9 height 9
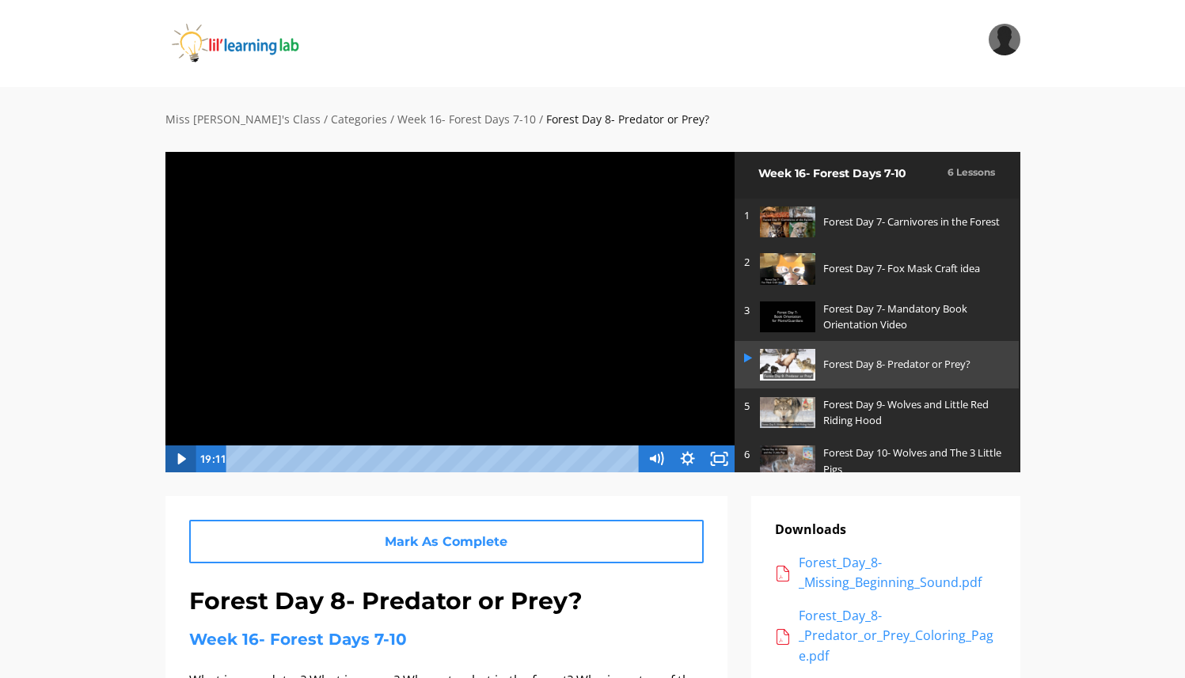
click at [180, 458] on icon "Play Video" at bounding box center [181, 459] width 8 height 11
click at [180, 458] on icon "Pause" at bounding box center [180, 459] width 32 height 27
click at [180, 458] on icon "Play Video" at bounding box center [181, 459] width 8 height 11
click at [180, 458] on icon "Pause" at bounding box center [180, 459] width 32 height 27
click at [720, 452] on icon "Fullscreen" at bounding box center [720, 459] width 32 height 27
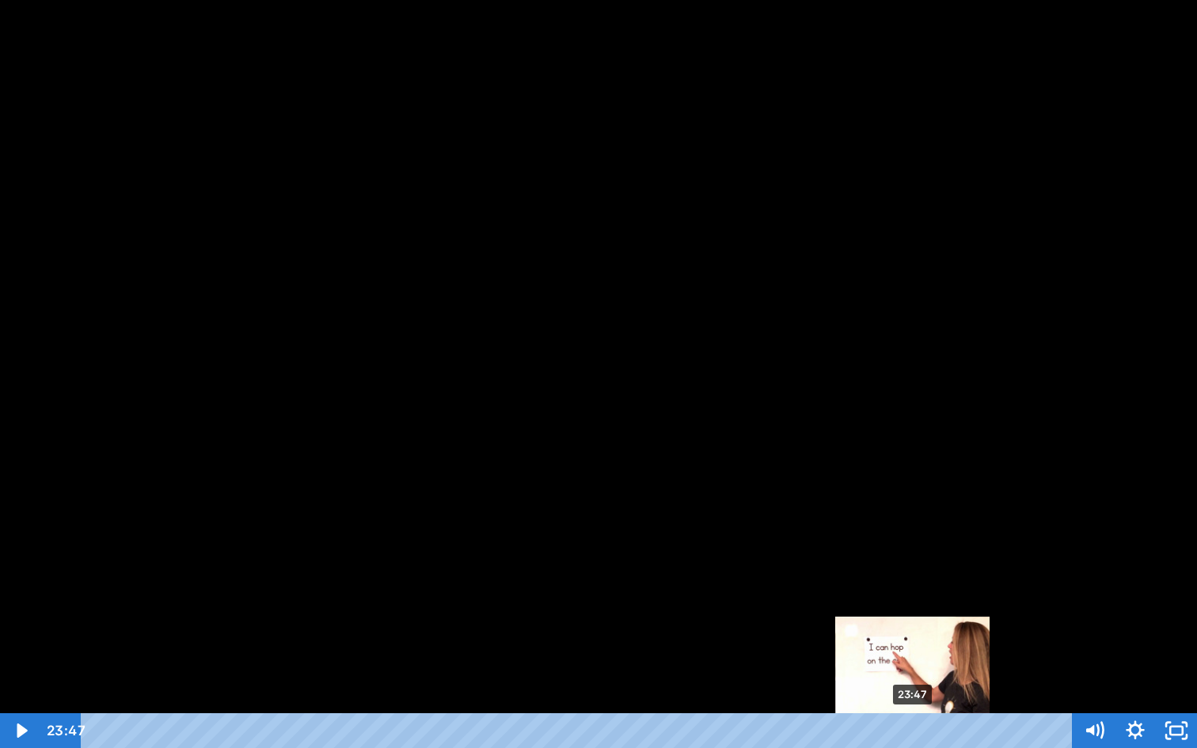
click at [914, 729] on div "23:47" at bounding box center [580, 730] width 967 height 35
click at [911, 729] on div "Playbar" at bounding box center [910, 731] width 12 height 12
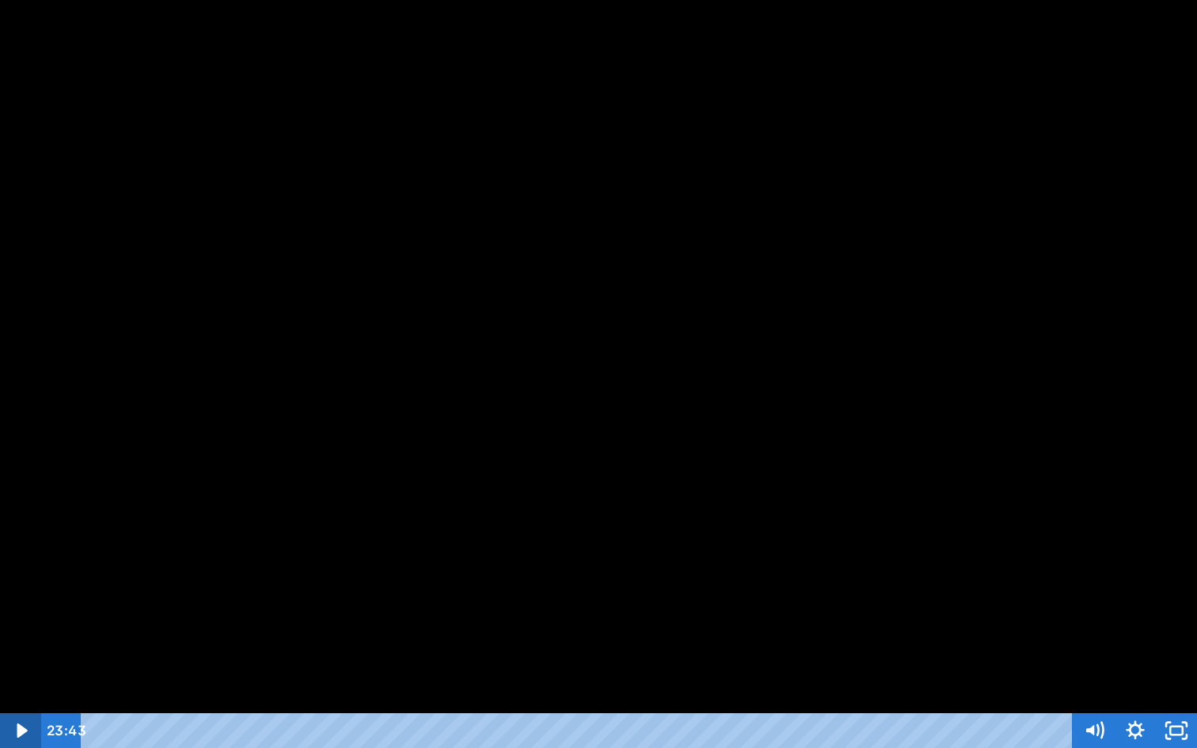
click at [19, 732] on icon "Play Video" at bounding box center [22, 731] width 10 height 14
click at [19, 732] on icon "Pause" at bounding box center [21, 730] width 11 height 13
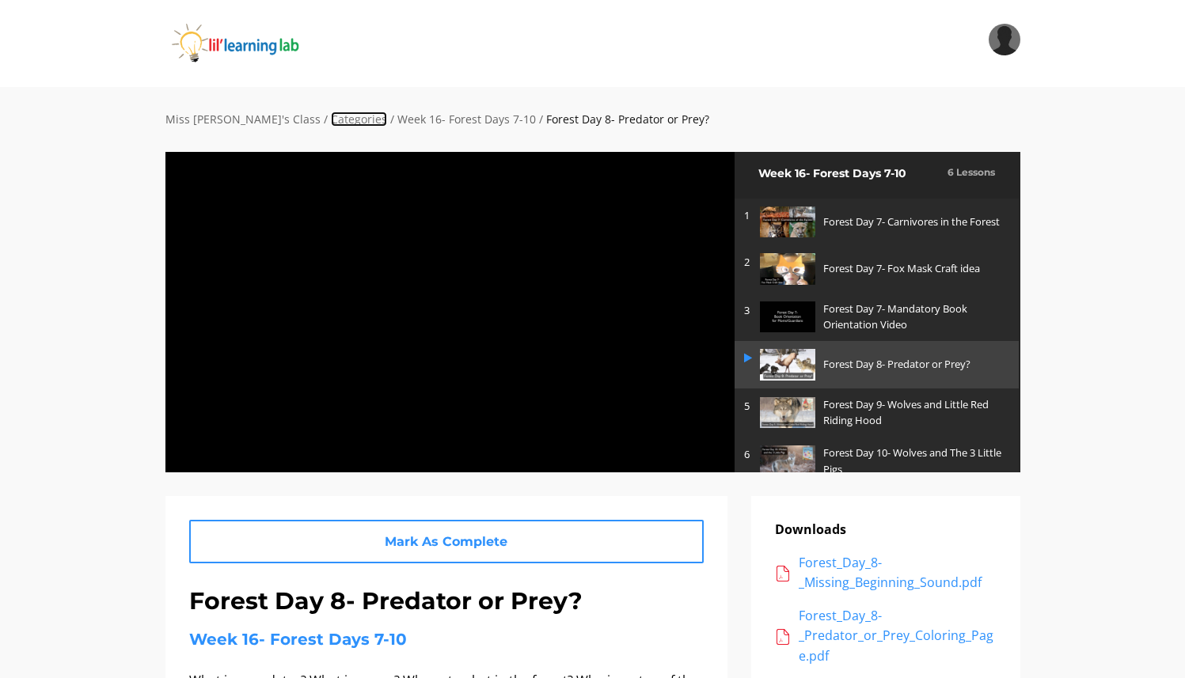
click at [331, 118] on link "Categories" at bounding box center [359, 119] width 56 height 15
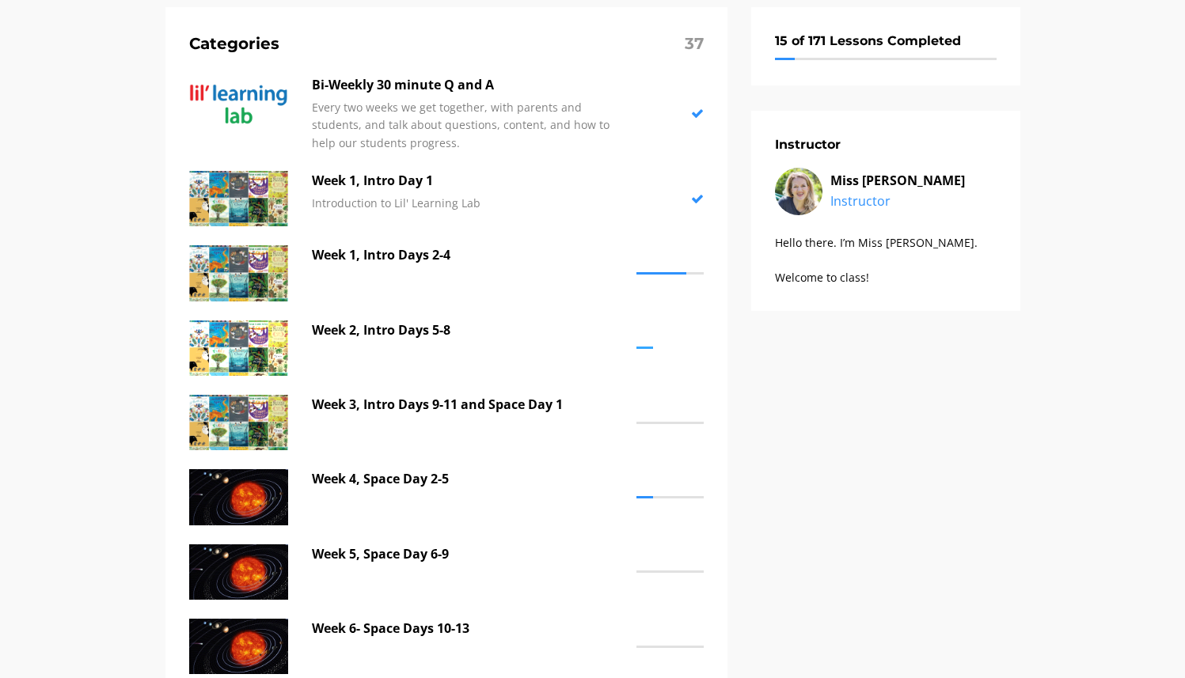
scroll to position [476, 0]
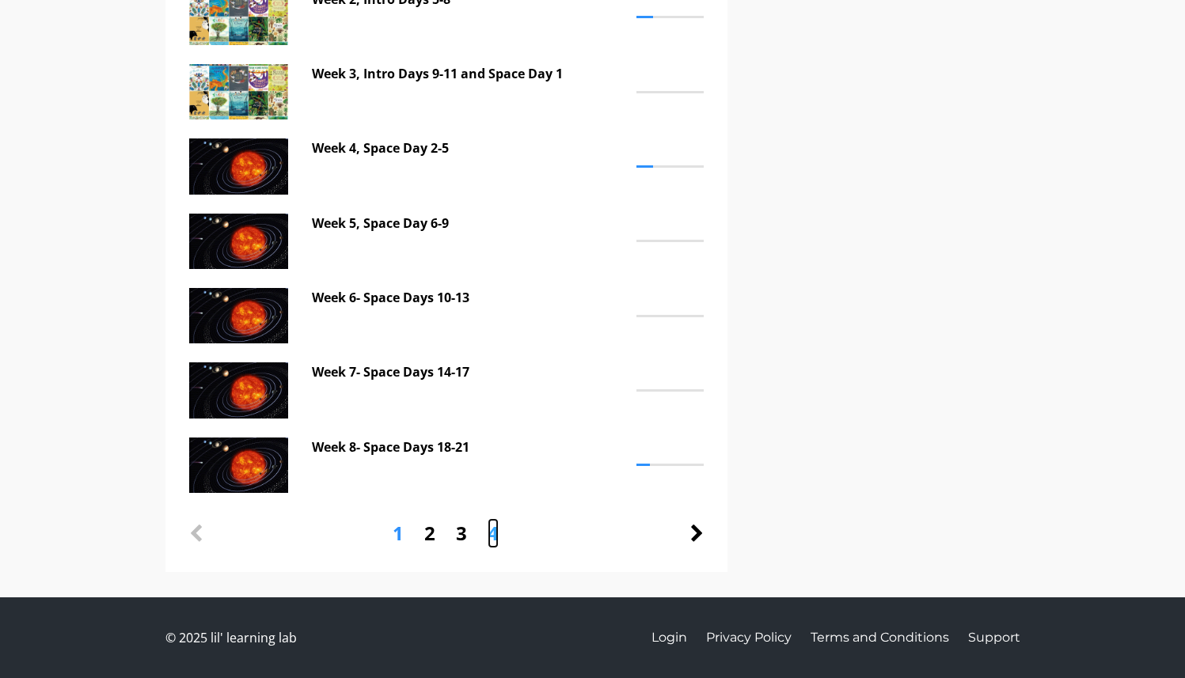
click at [497, 533] on link "4" at bounding box center [493, 534] width 11 height 30
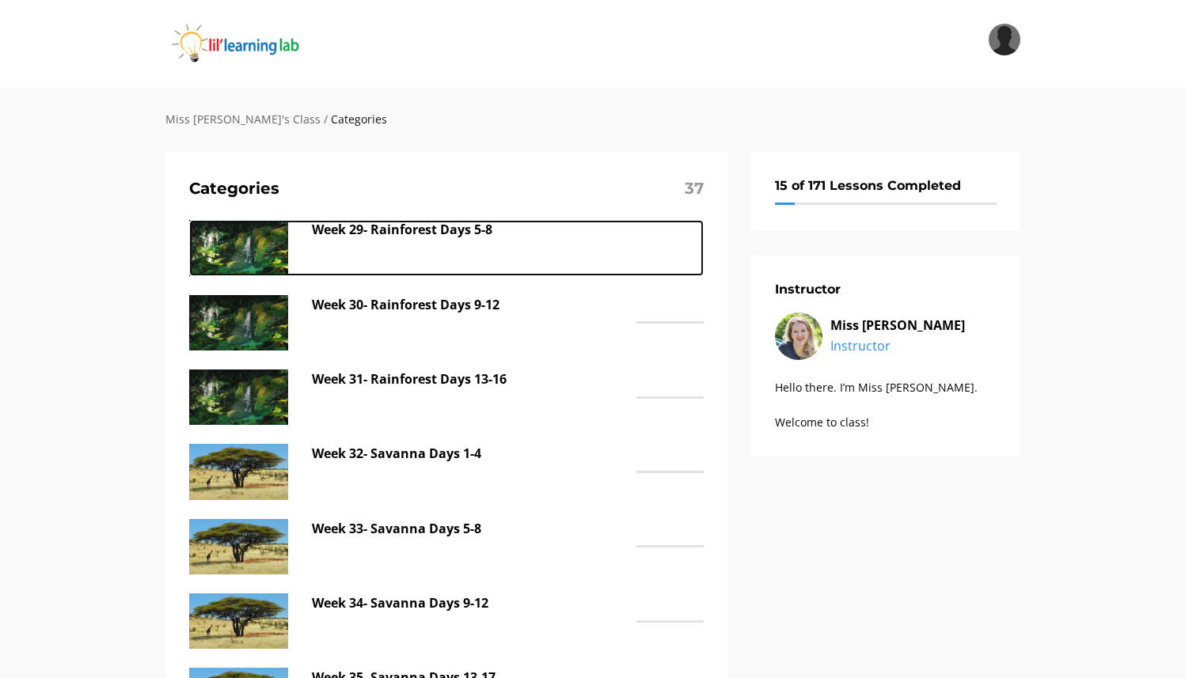
click at [432, 230] on p "Week 29- Rainforest Days 5-8" at bounding box center [470, 230] width 317 height 21
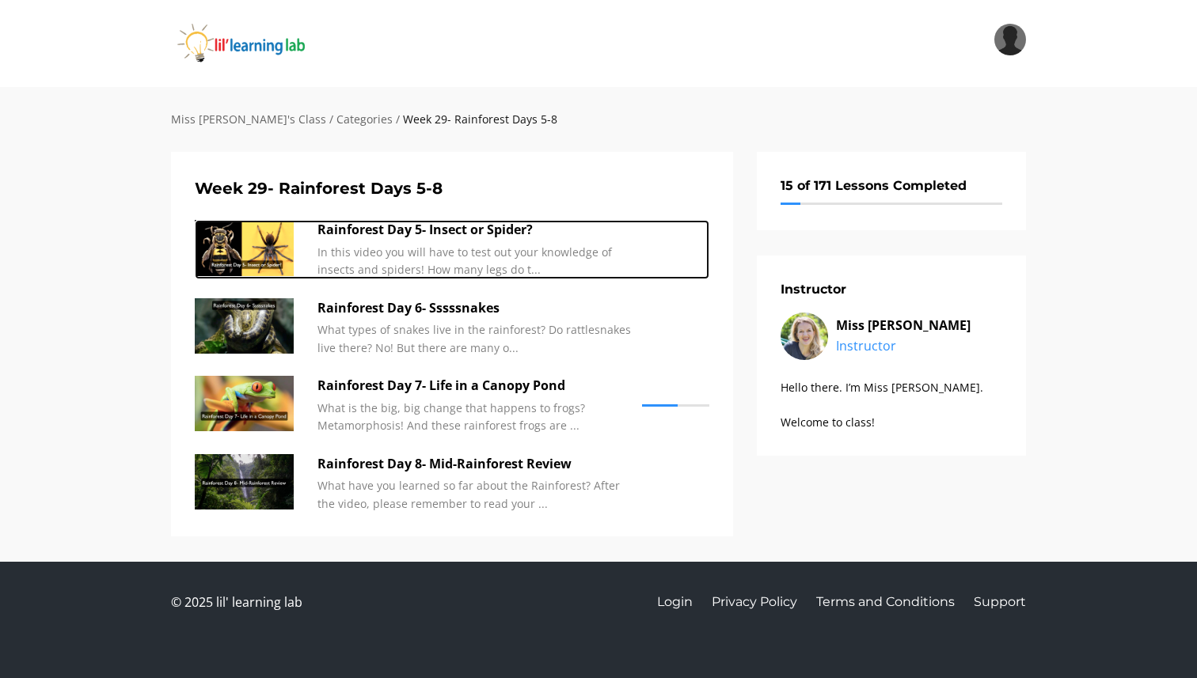
click at [402, 233] on p "Rainforest Day 5- Insect or Spider?" at bounding box center [475, 230] width 317 height 21
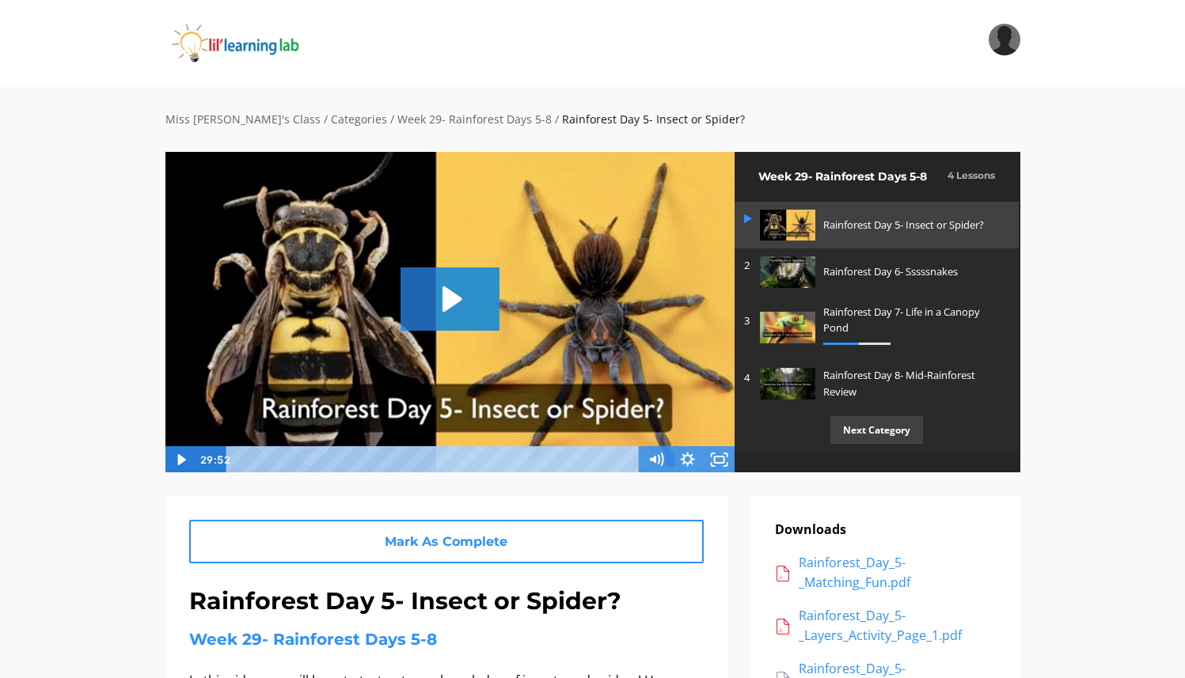
click at [325, 458] on div "Playbar" at bounding box center [435, 460] width 395 height 27
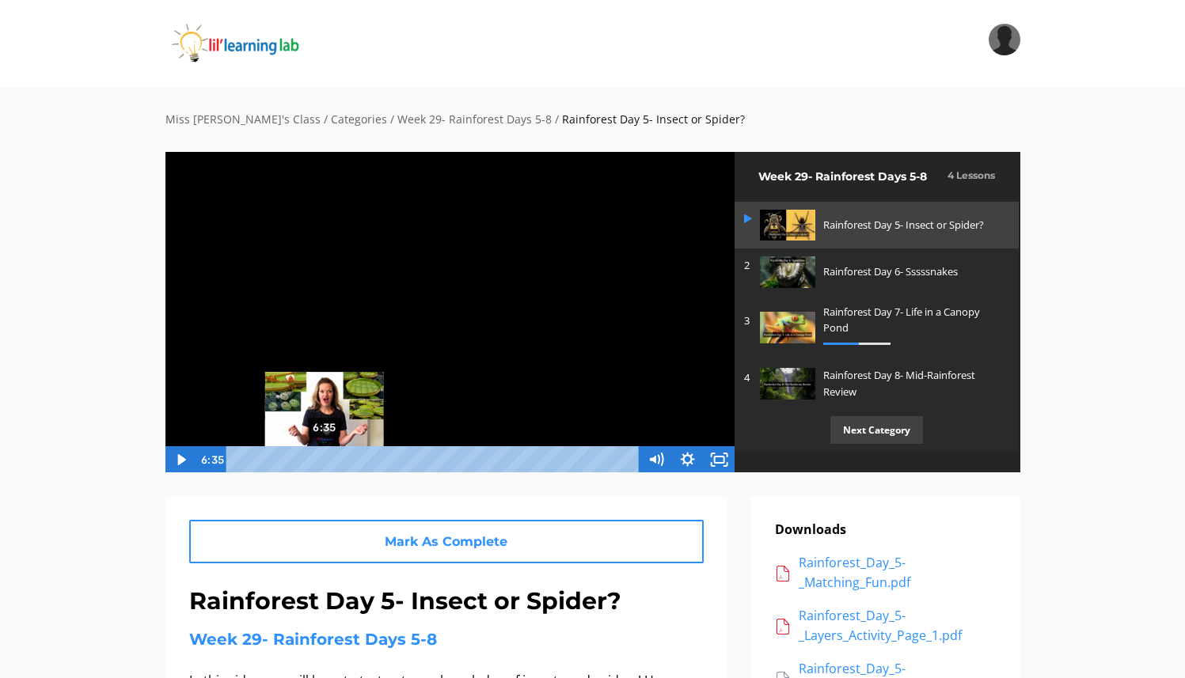
scroll to position [1, 0]
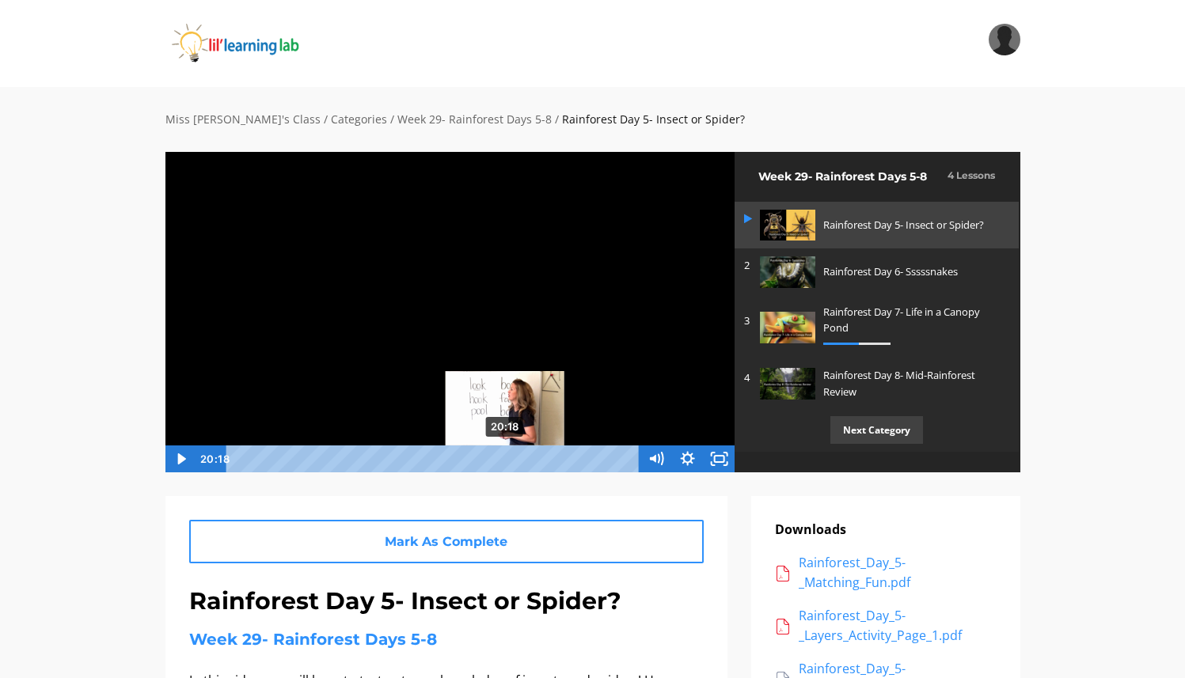
click at [506, 471] on div "20:18" at bounding box center [435, 459] width 395 height 27
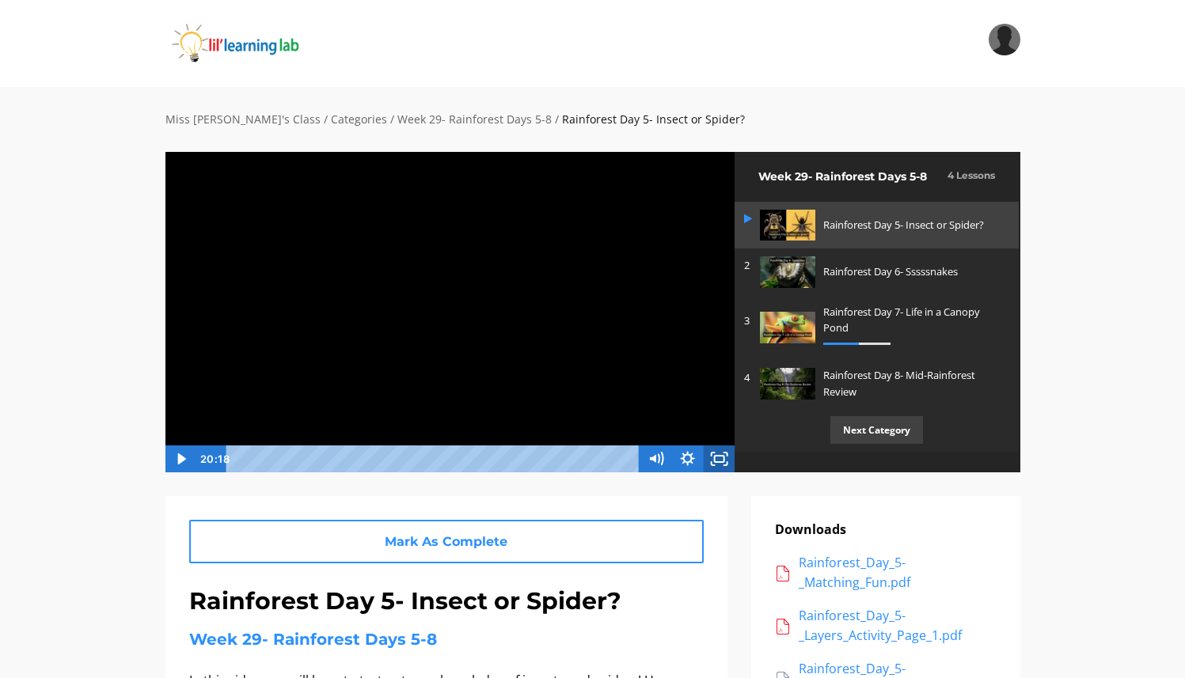
click at [720, 460] on icon "Fullscreen" at bounding box center [720, 459] width 32 height 27
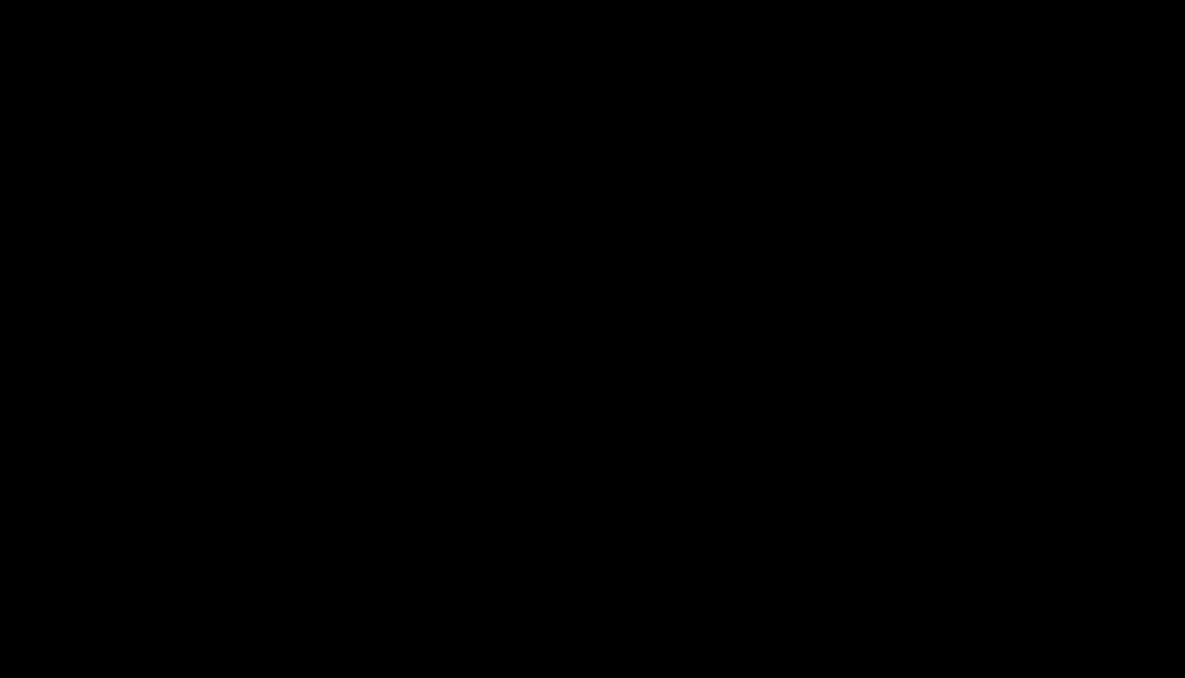
scroll to position [105, 0]
